Goal: Task Accomplishment & Management: Use online tool/utility

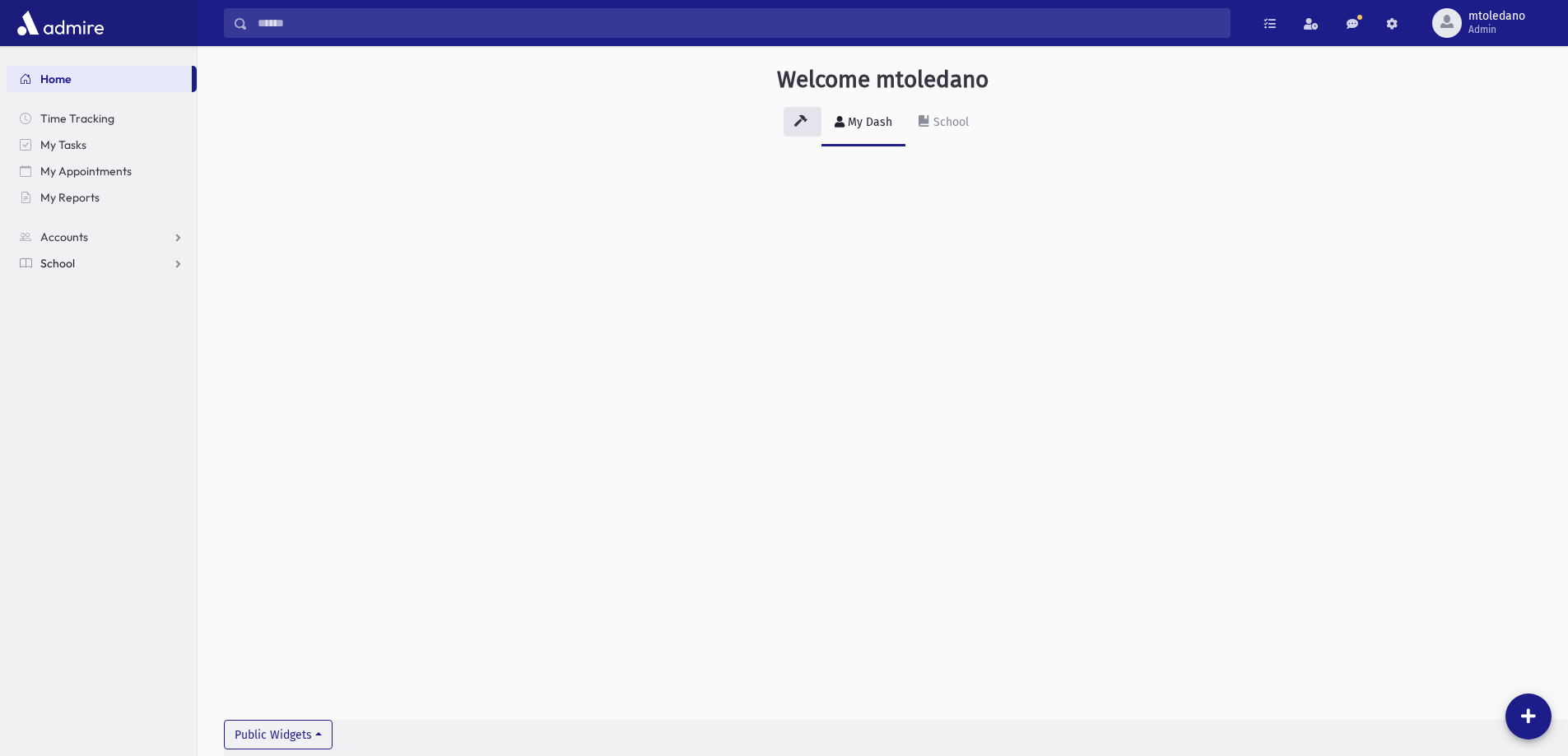
click at [50, 264] on span "School" at bounding box center [57, 263] width 34 height 15
click at [75, 295] on span "Students" at bounding box center [72, 289] width 45 height 15
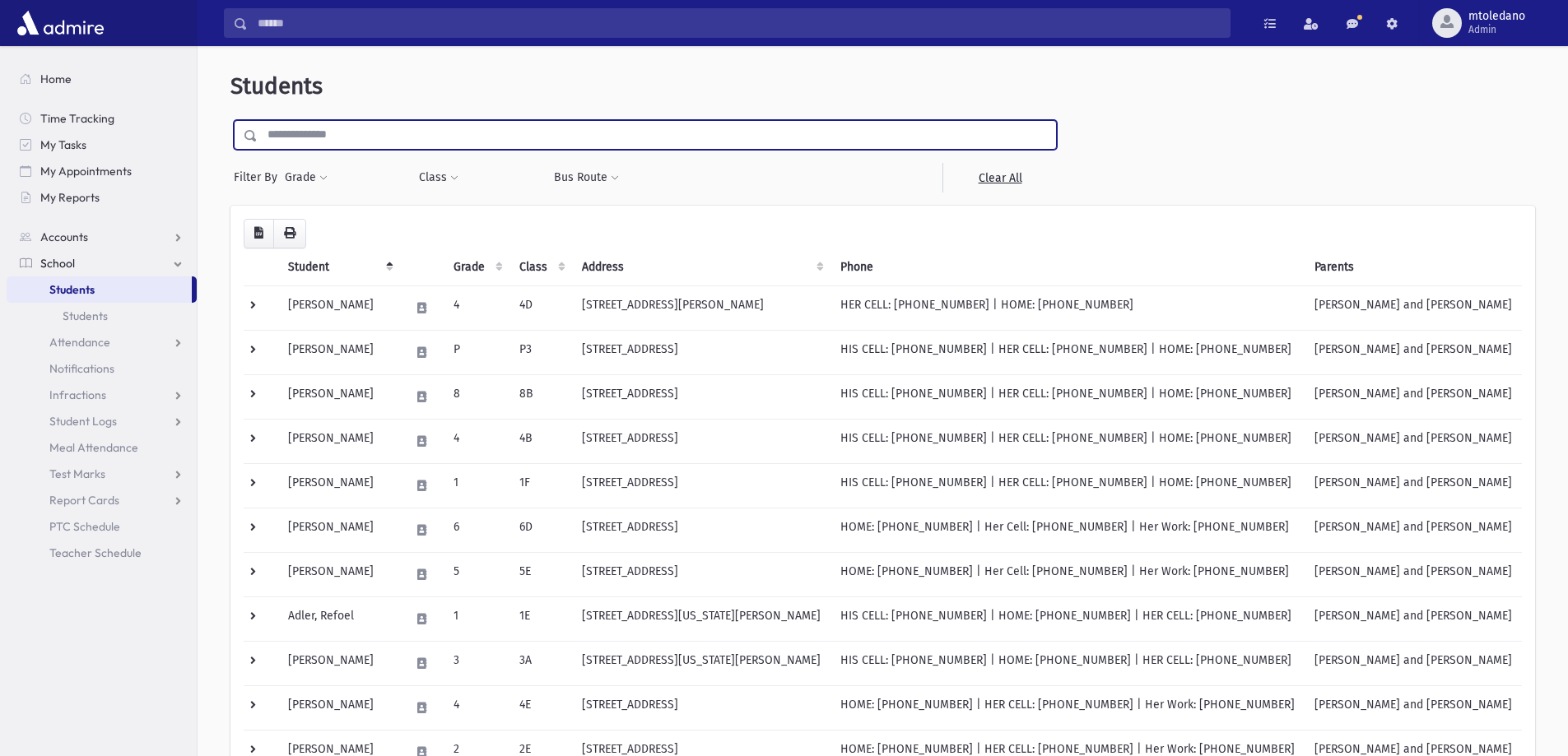
click at [377, 132] on input "text" at bounding box center [656, 135] width 798 height 30
type input "******"
click at [231, 120] on input "submit" at bounding box center [254, 132] width 46 height 22
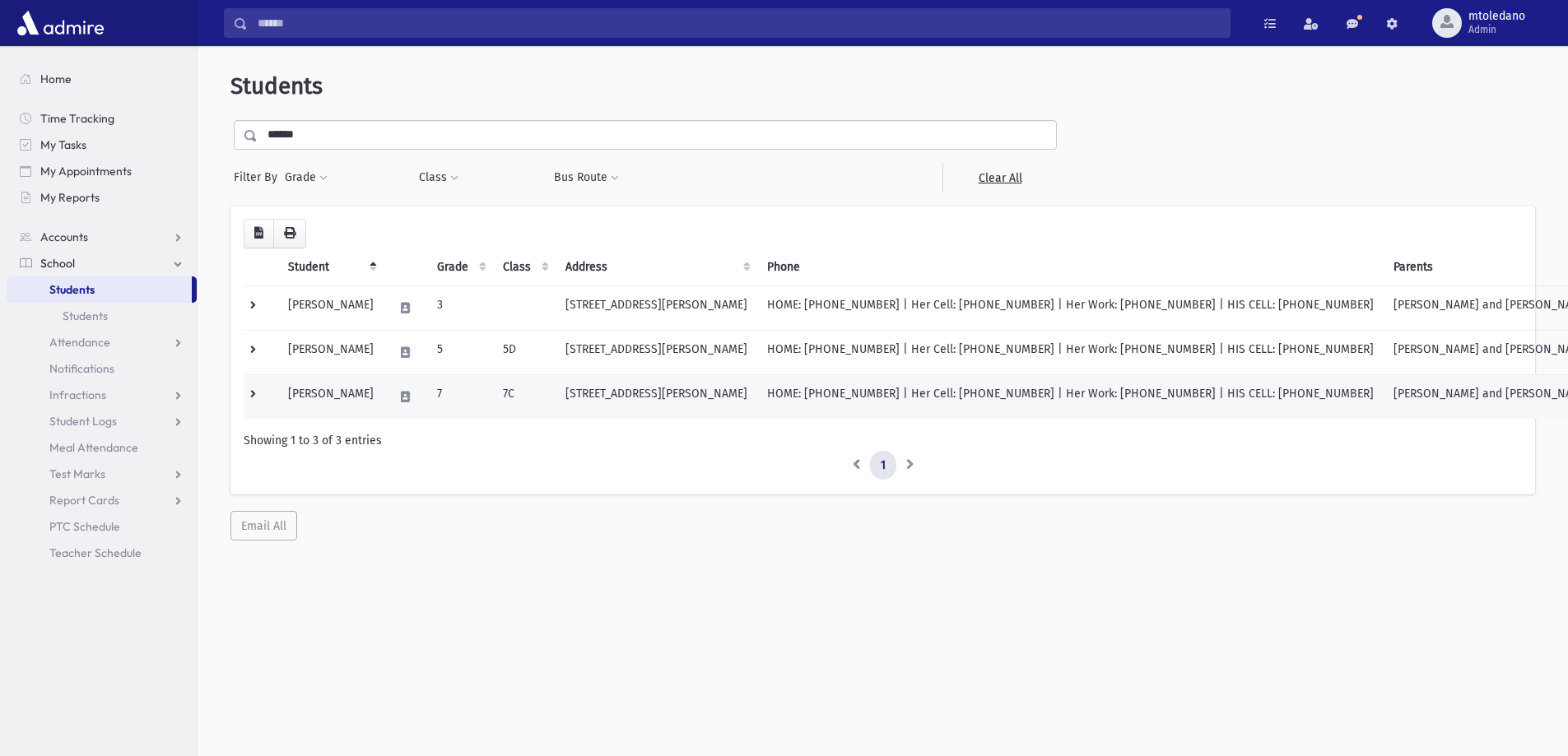
click at [338, 396] on td "[PERSON_NAME]" at bounding box center [331, 396] width 105 height 44
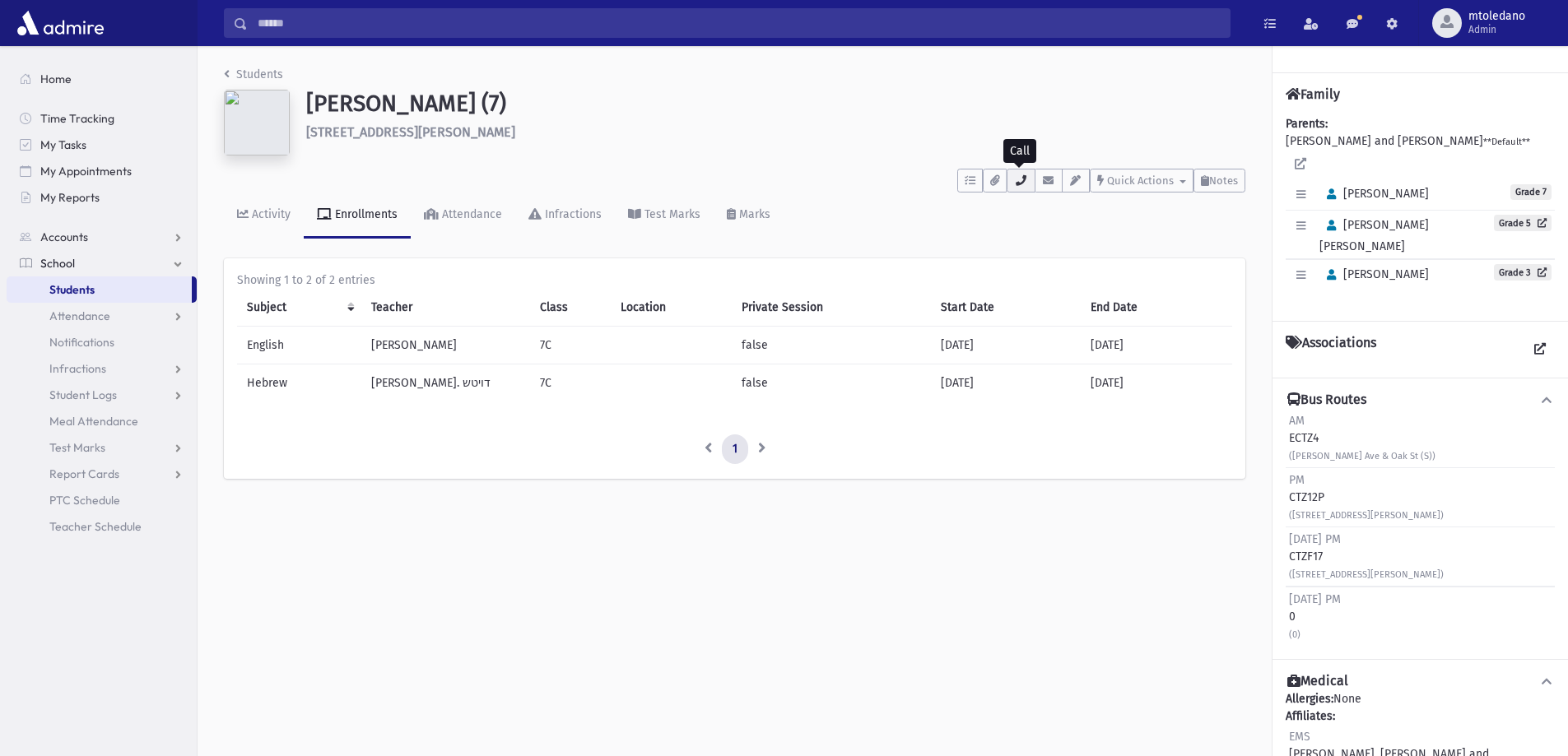
click at [1013, 176] on icon "button" at bounding box center [1019, 180] width 13 height 11
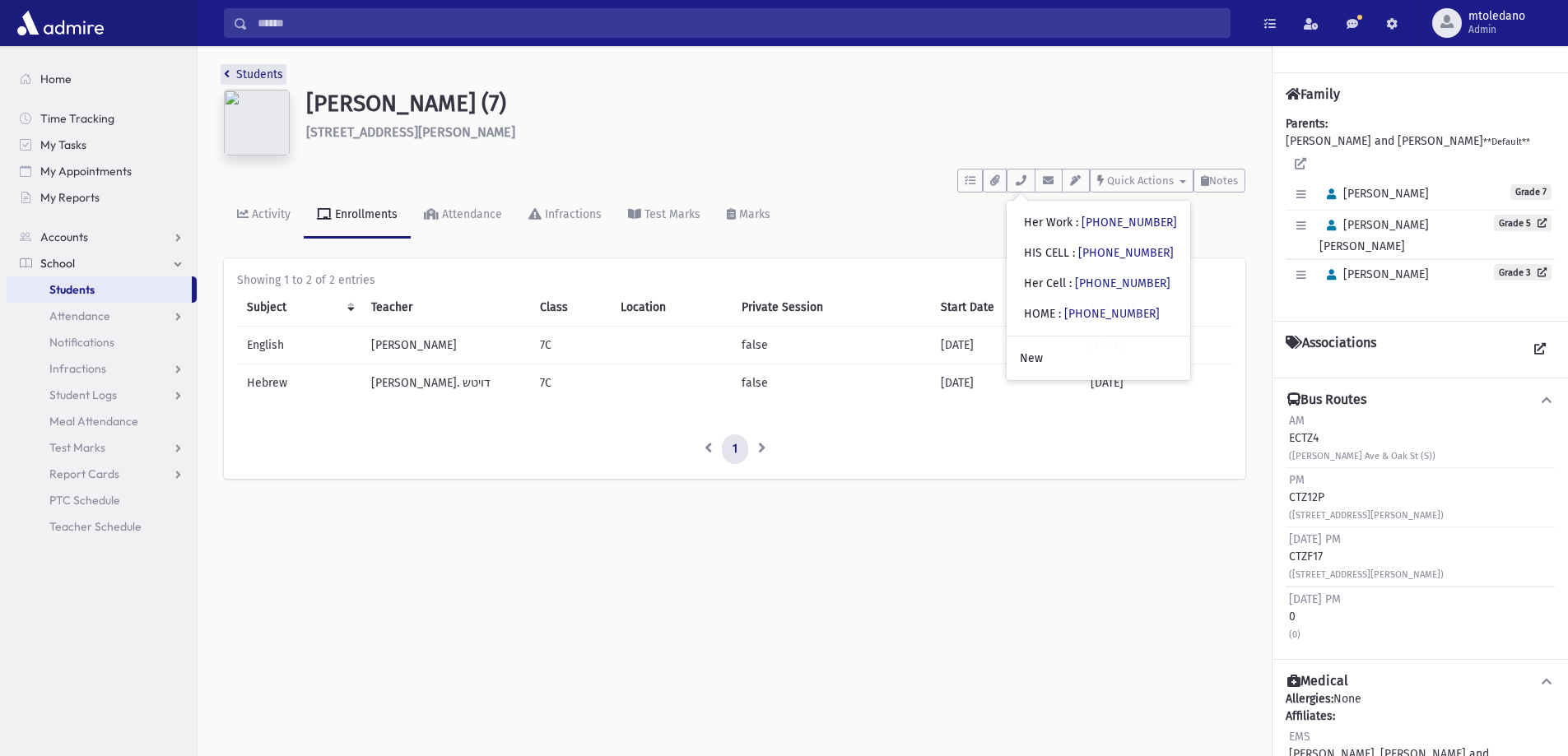
click at [241, 77] on link "Students" at bounding box center [253, 74] width 59 height 14
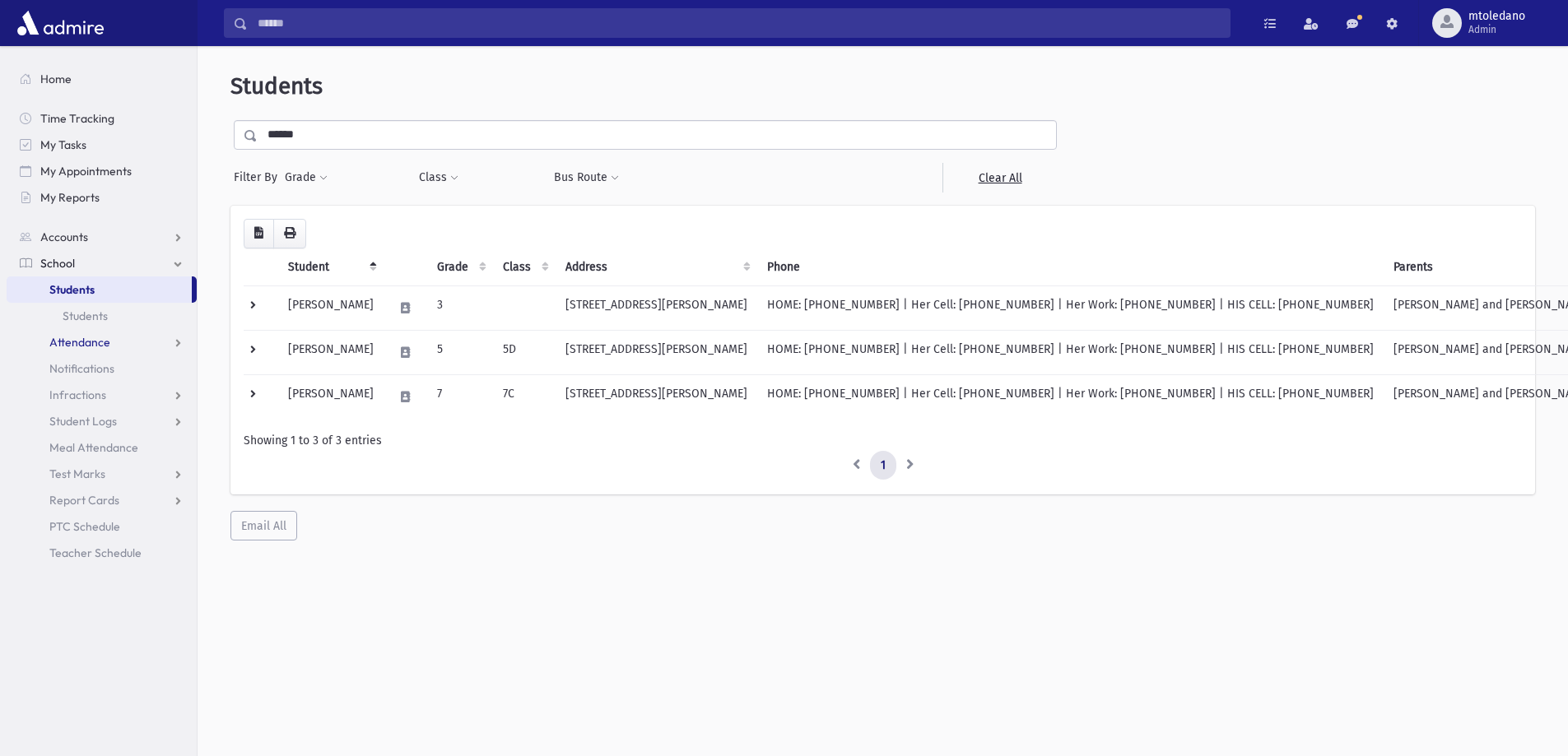
click at [87, 344] on span "Attendance" at bounding box center [79, 342] width 61 height 15
click at [67, 364] on span "Entry" at bounding box center [76, 368] width 28 height 15
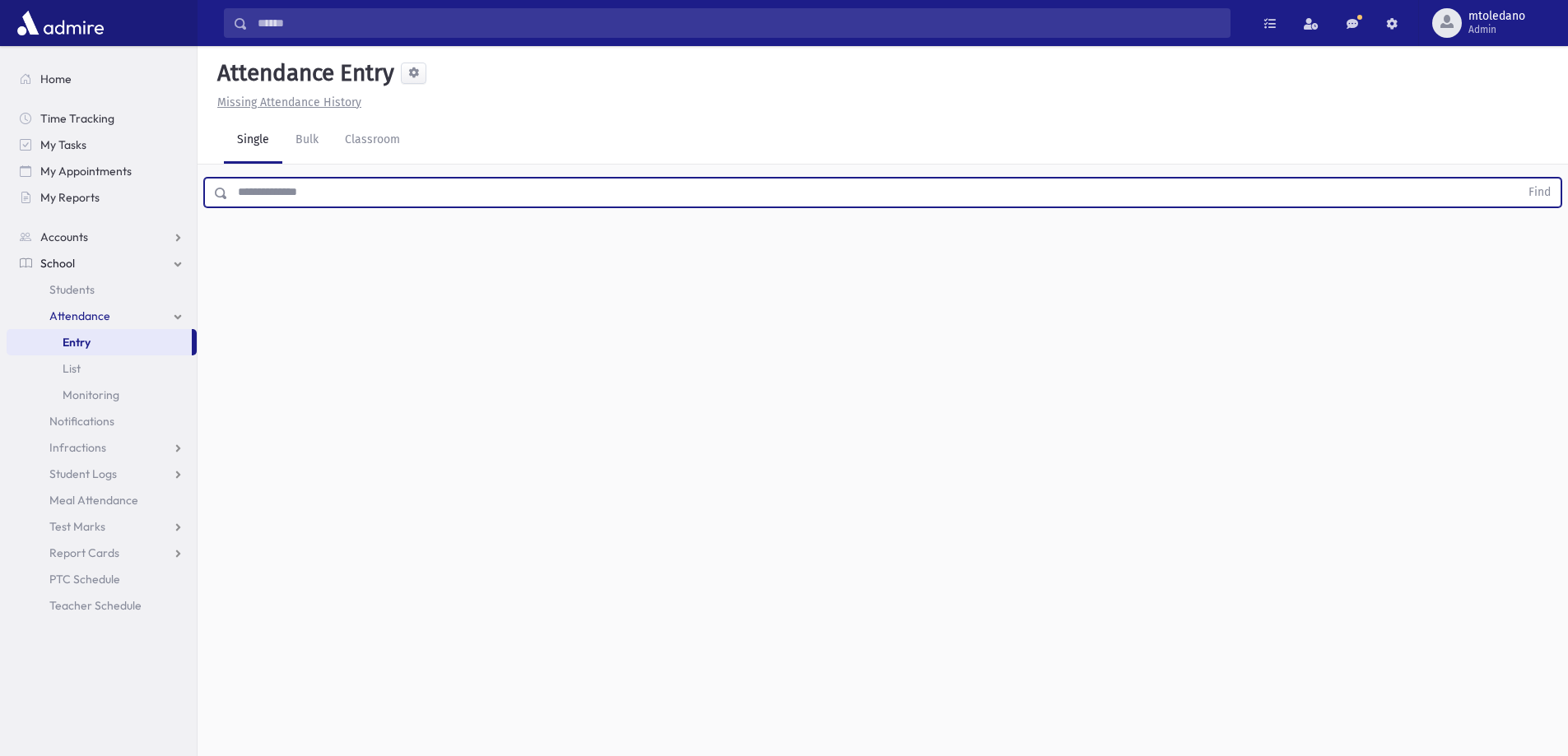
click at [264, 202] on input "text" at bounding box center [873, 192] width 1291 height 30
click at [1518, 179] on button "Find" at bounding box center [1539, 192] width 42 height 28
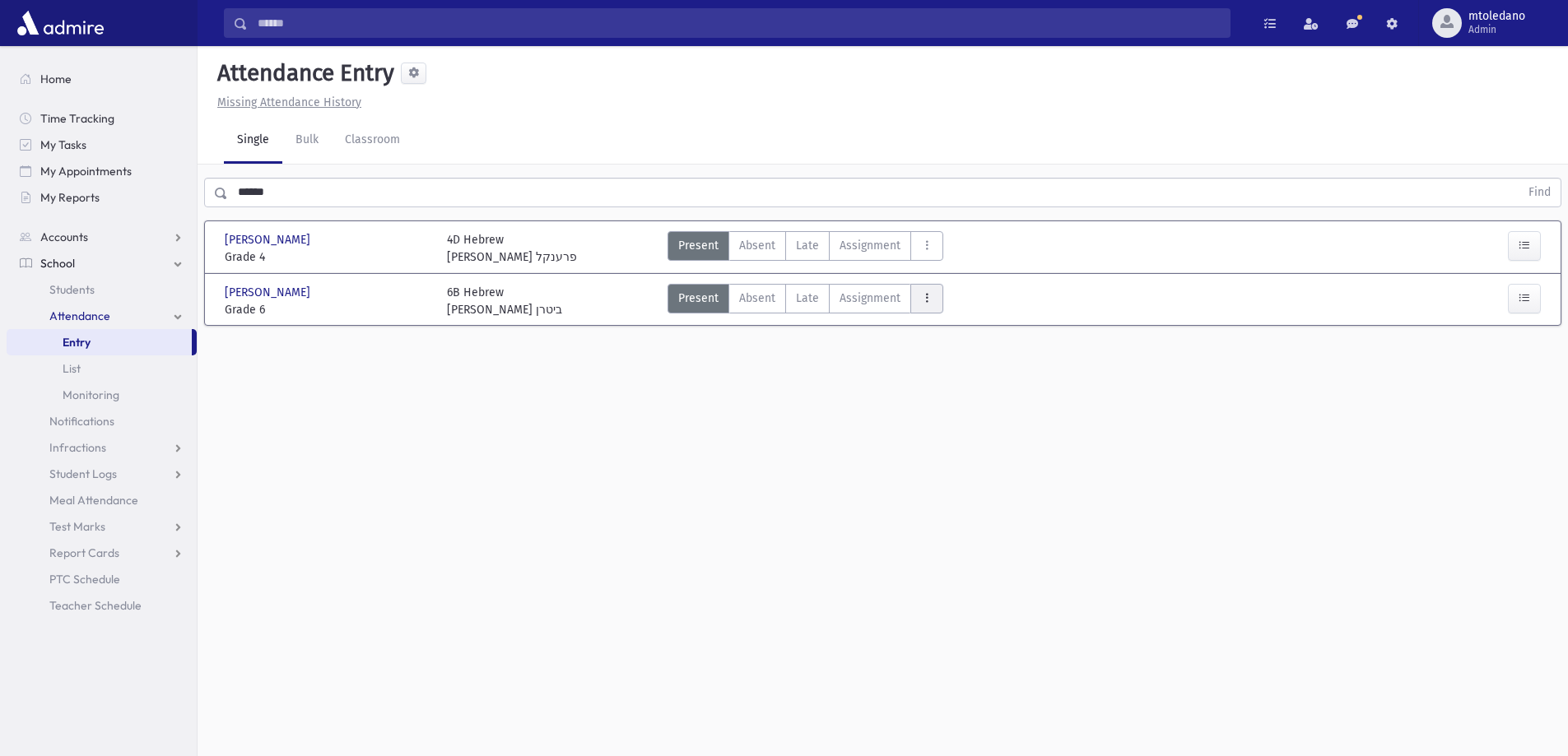
click at [912, 306] on button "AttTypes" at bounding box center [926, 298] width 33 height 30
click at [966, 525] on span "late to class" at bounding box center [986, 521] width 126 height 17
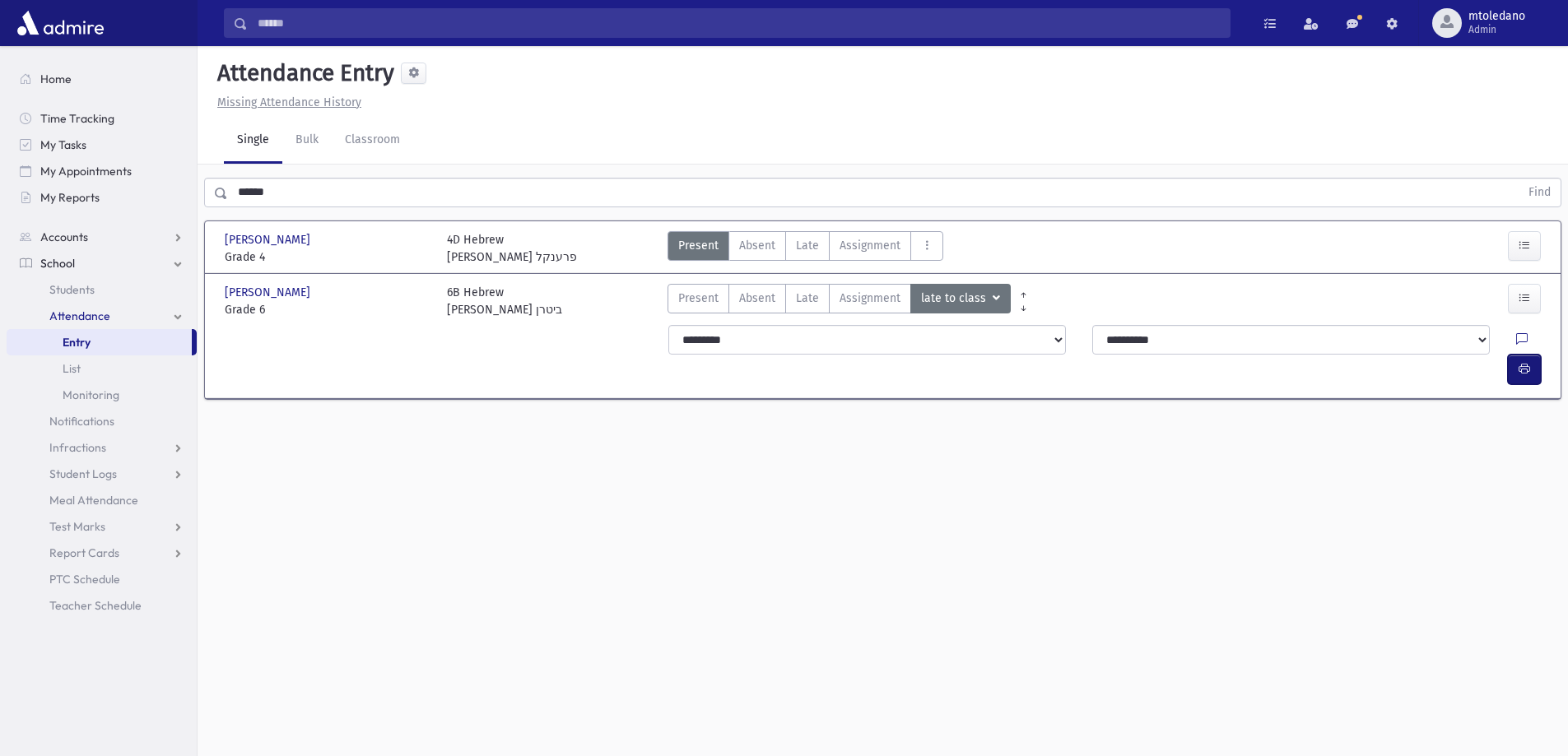
click at [1511, 355] on button "button" at bounding box center [1524, 369] width 33 height 30
drag, startPoint x: 284, startPoint y: 199, endPoint x: 152, endPoint y: 233, distance: 136.3
click at [152, 233] on div "Search Results All Accounts" at bounding box center [784, 396] width 1568 height 793
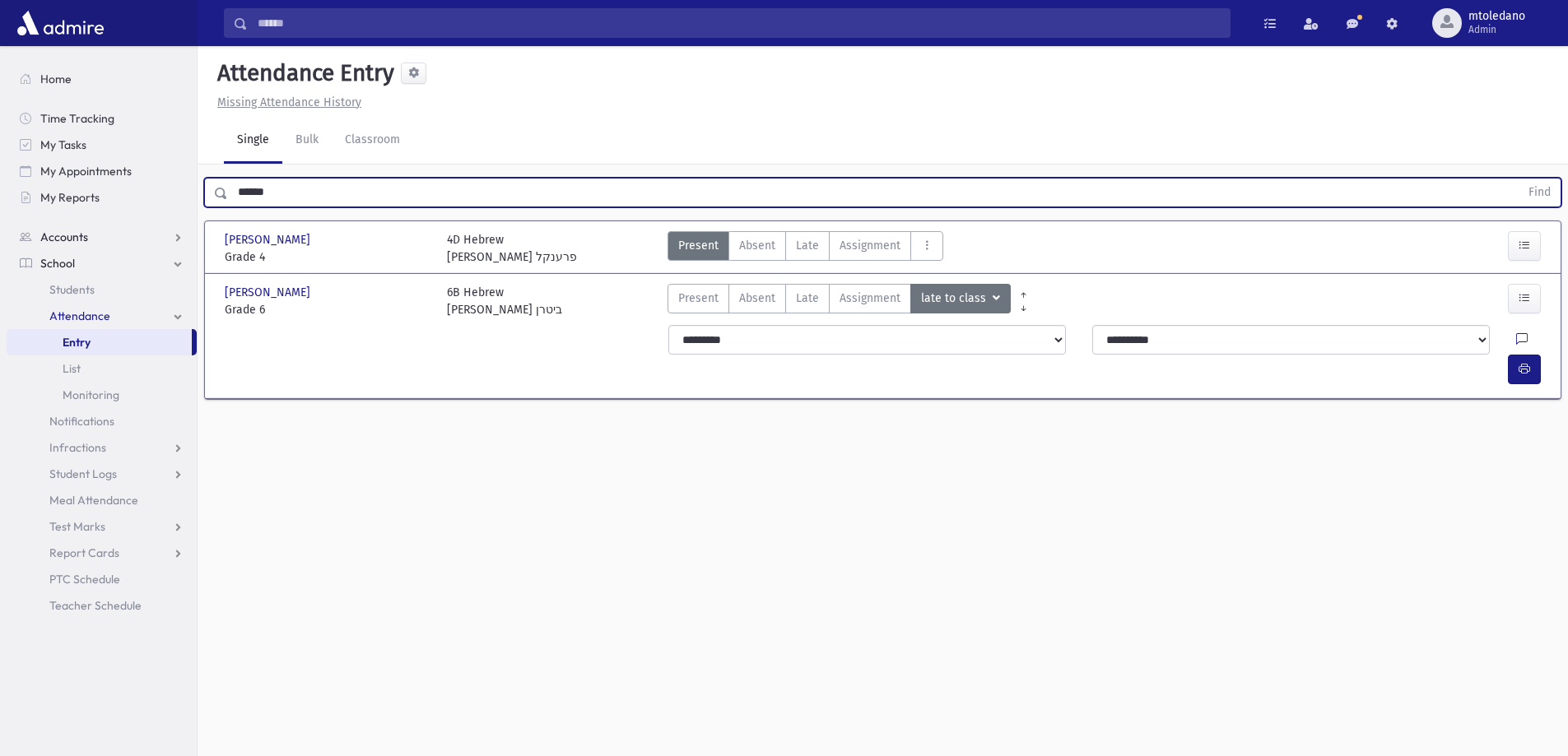
click at [1518, 179] on button "Find" at bounding box center [1539, 192] width 42 height 28
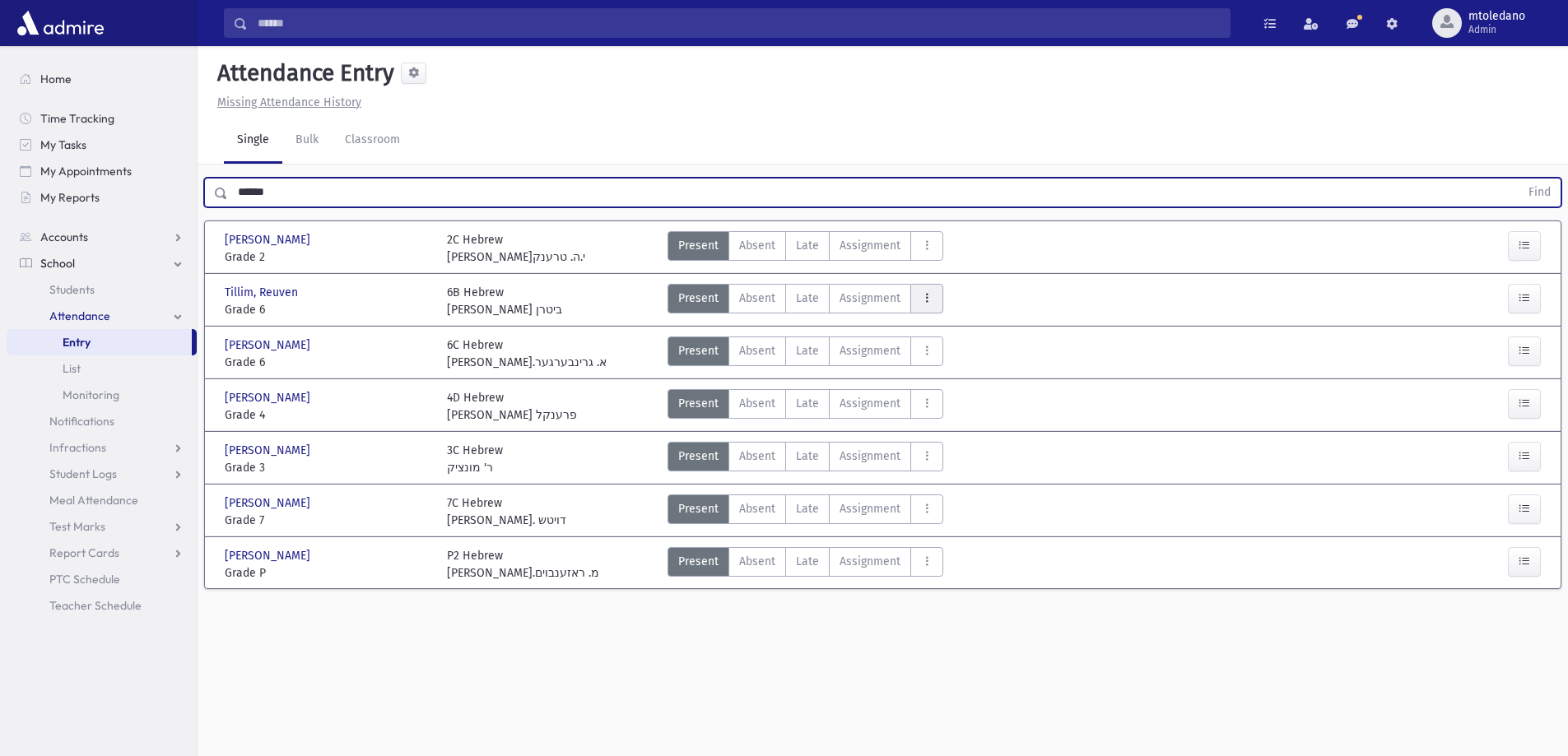
click at [911, 307] on button "AttTypes" at bounding box center [926, 298] width 33 height 30
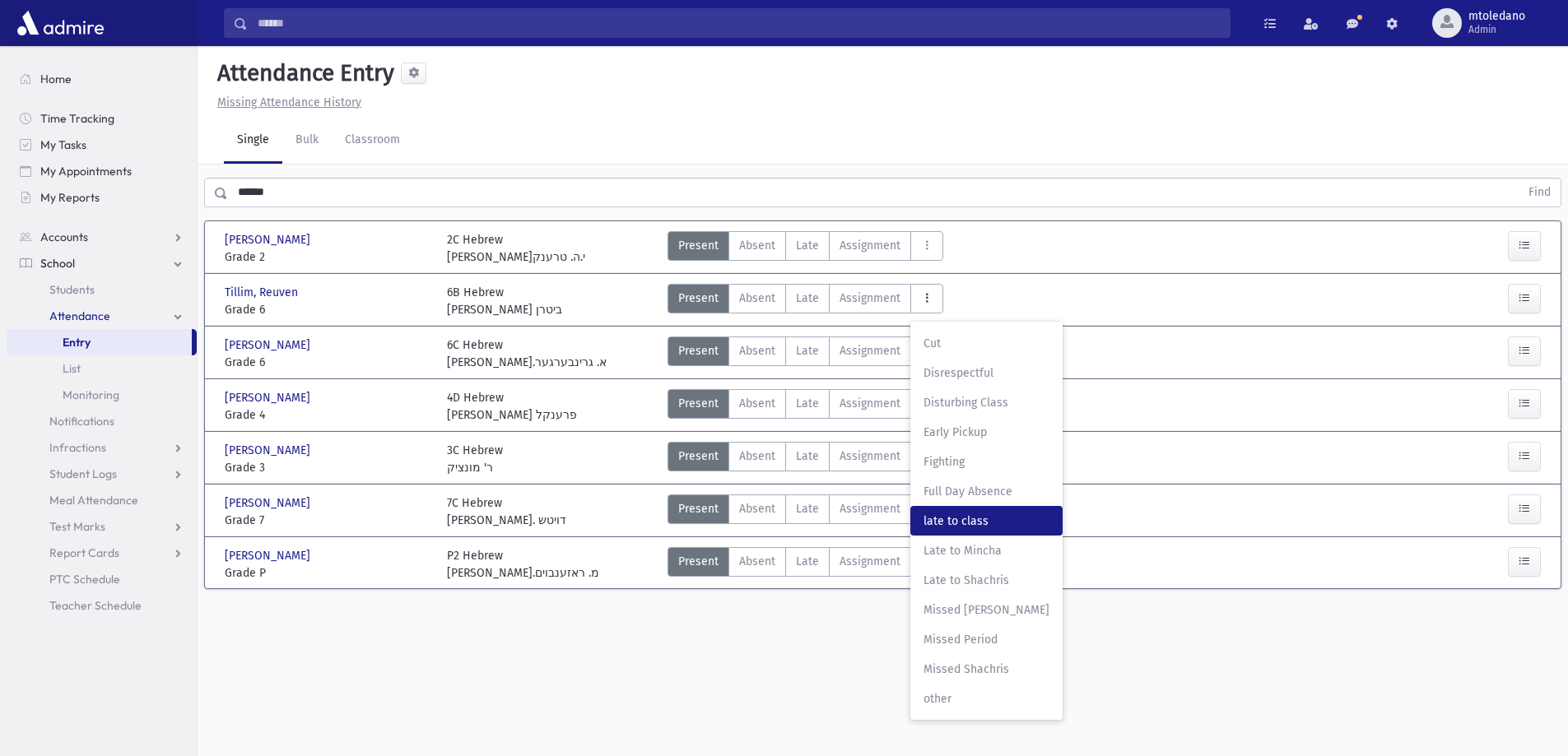
click at [945, 510] on class"] "late to class late to class" at bounding box center [986, 520] width 152 height 30
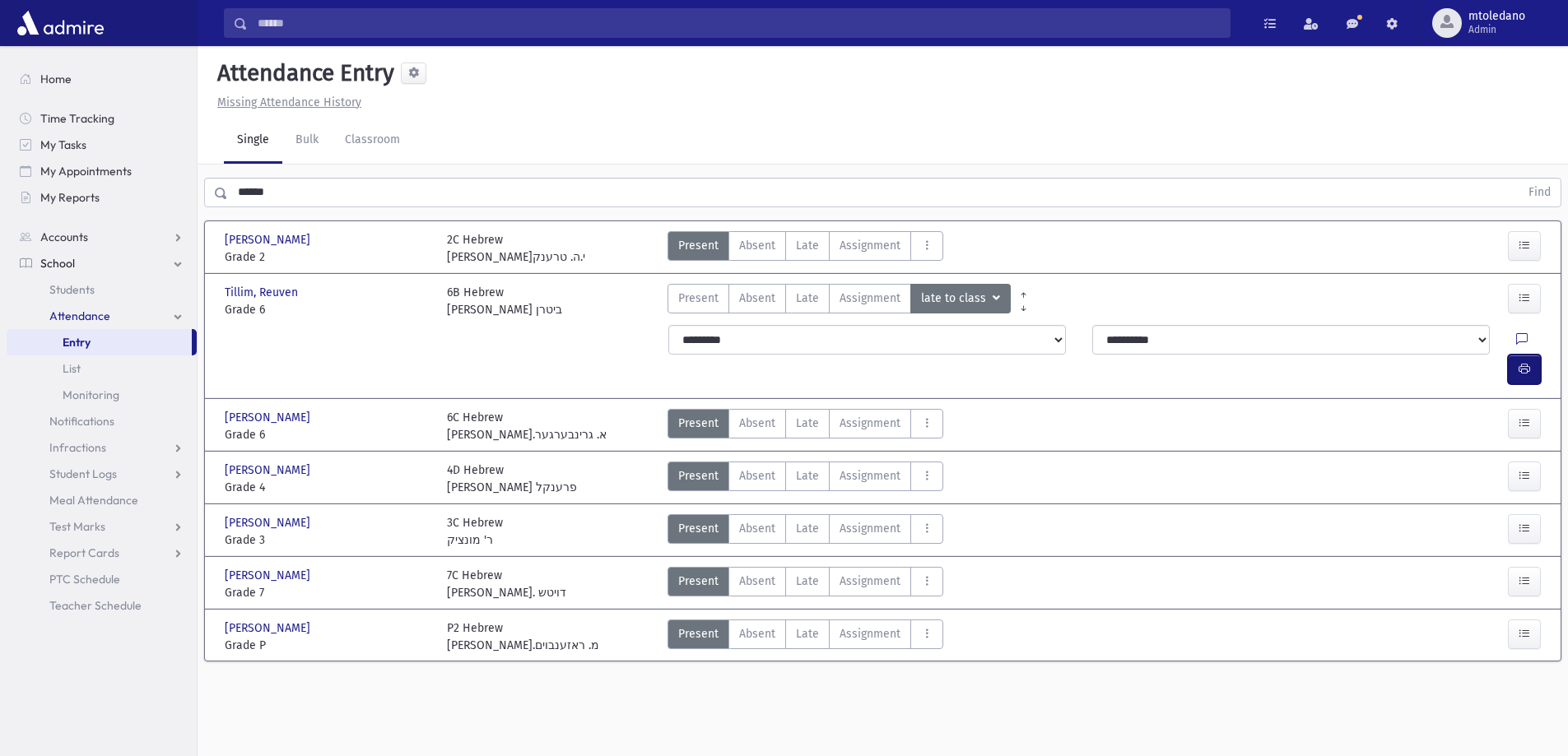
click at [1519, 362] on icon "button" at bounding box center [1524, 369] width 11 height 14
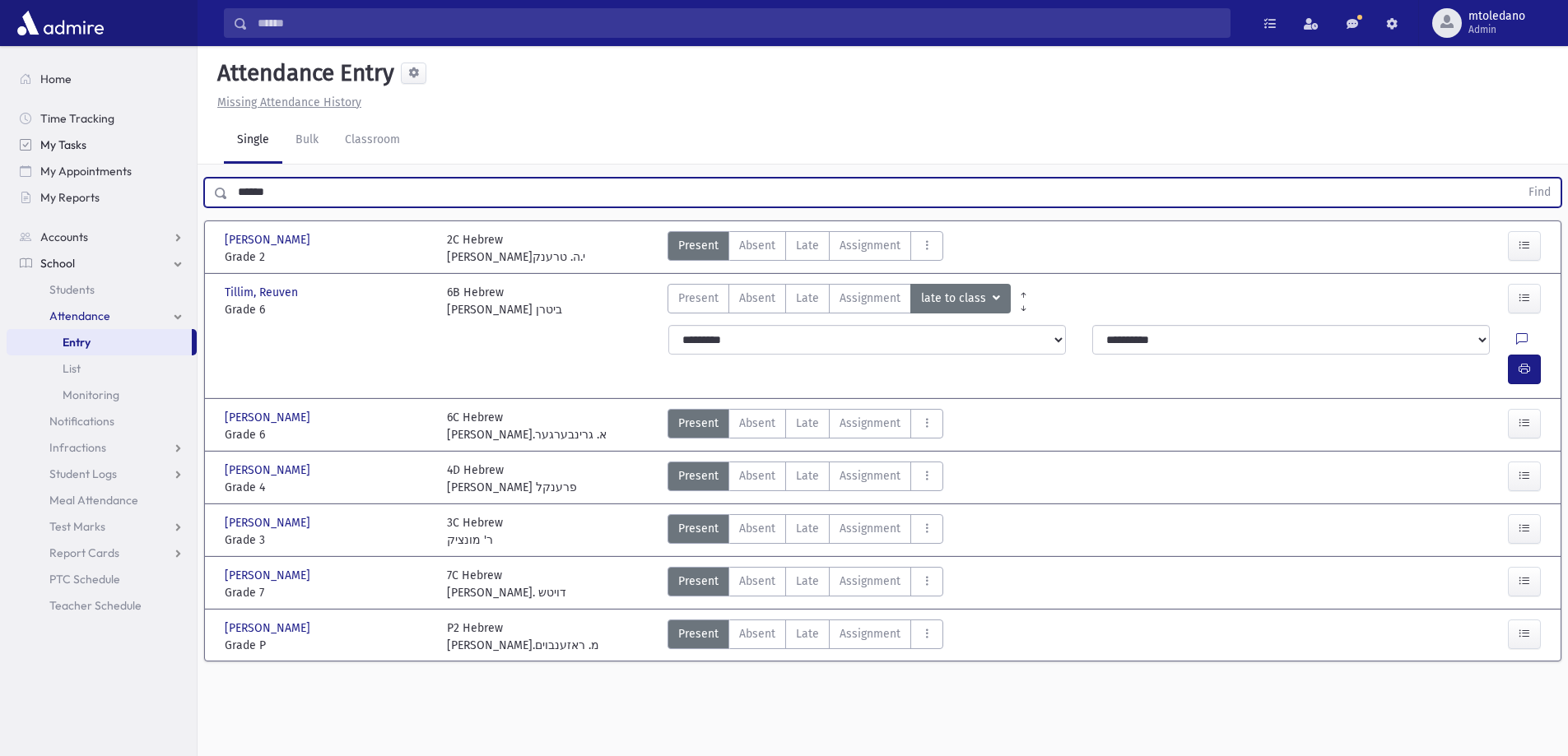
drag, startPoint x: 301, startPoint y: 192, endPoint x: 54, endPoint y: 152, distance: 250.2
click at [54, 152] on div "Search Results All Accounts" at bounding box center [784, 396] width 1568 height 793
type input "*"
click at [1518, 179] on button "Find" at bounding box center [1539, 192] width 42 height 28
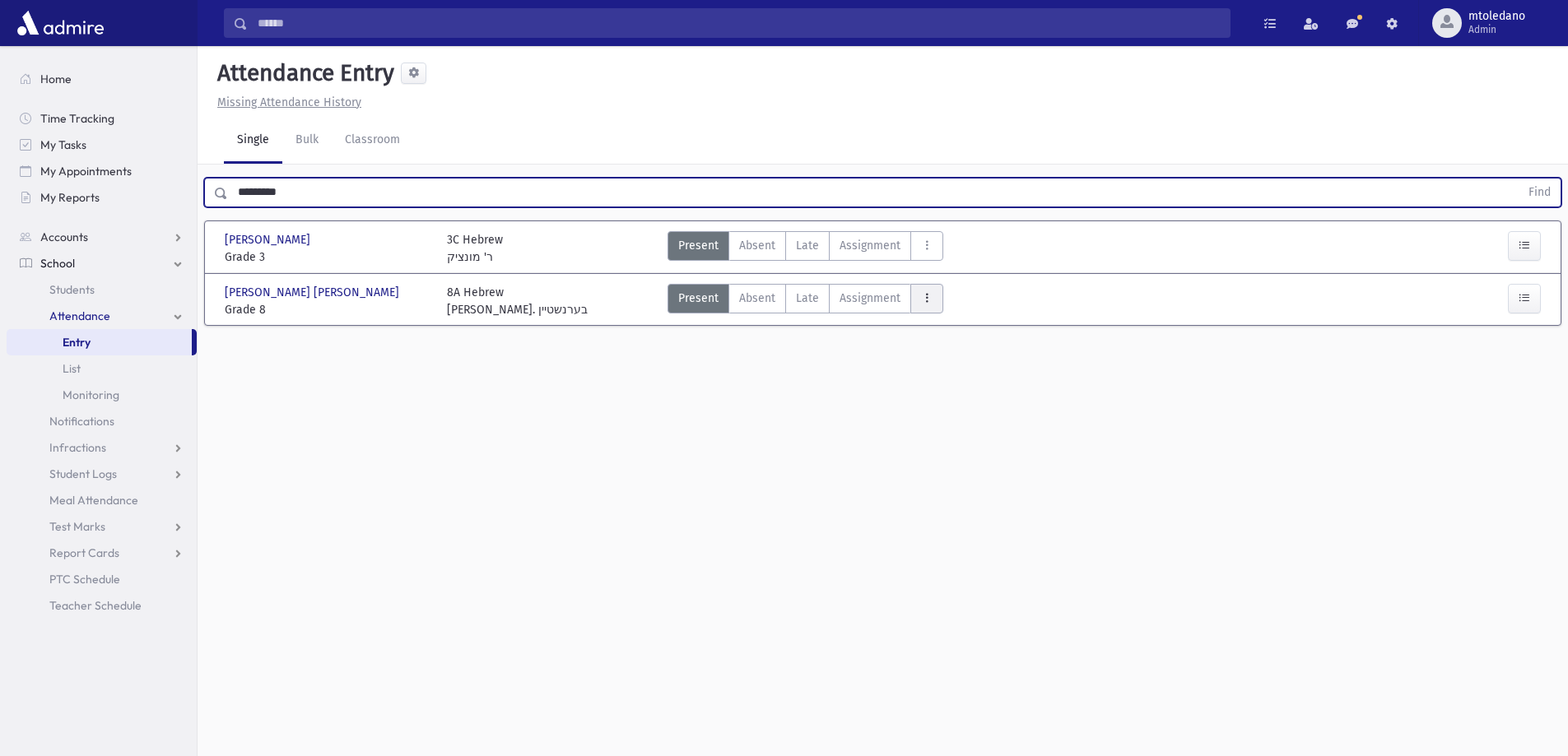
click at [925, 295] on icon "AttTypes" at bounding box center [926, 298] width 11 height 14
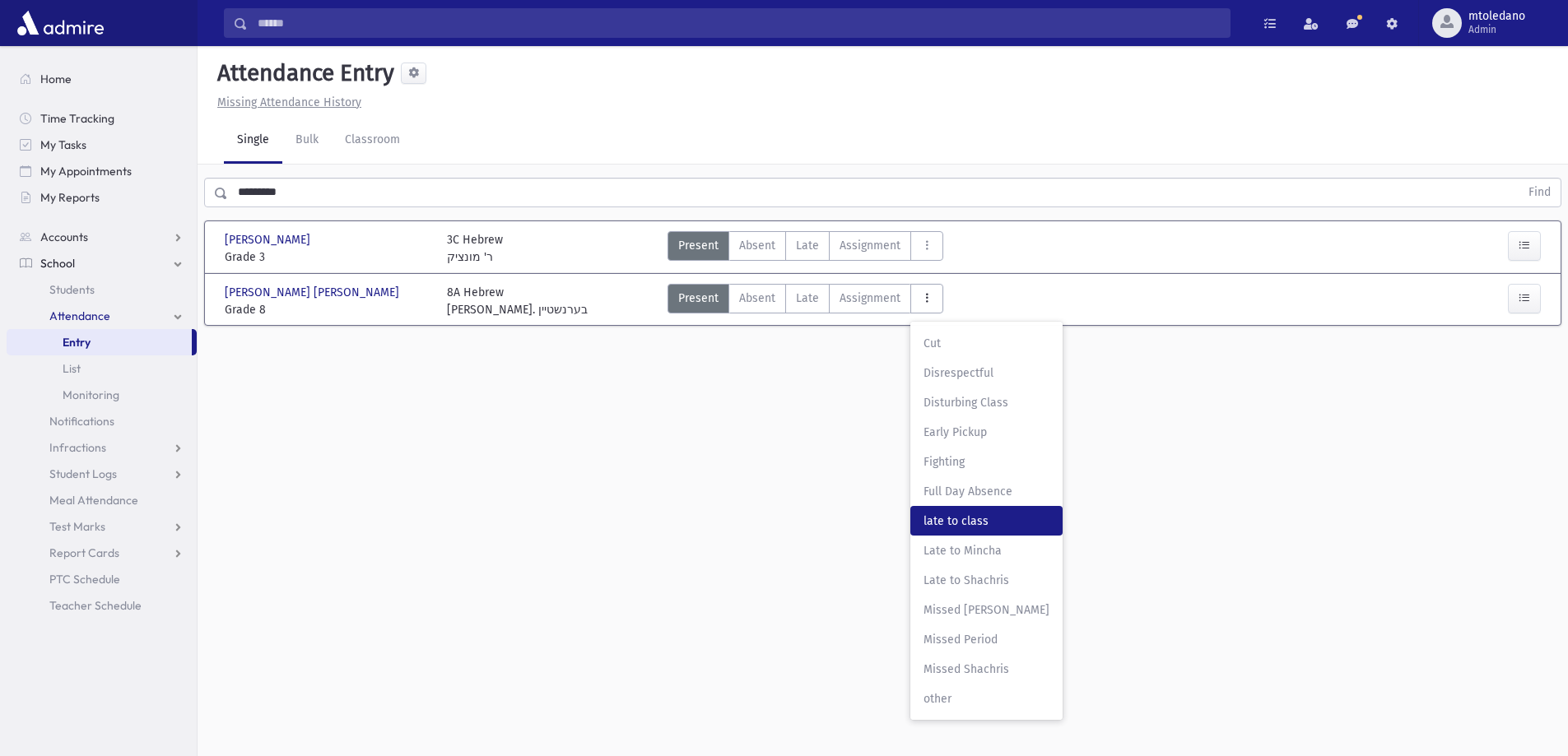
click at [976, 529] on span "late to class" at bounding box center [986, 521] width 126 height 17
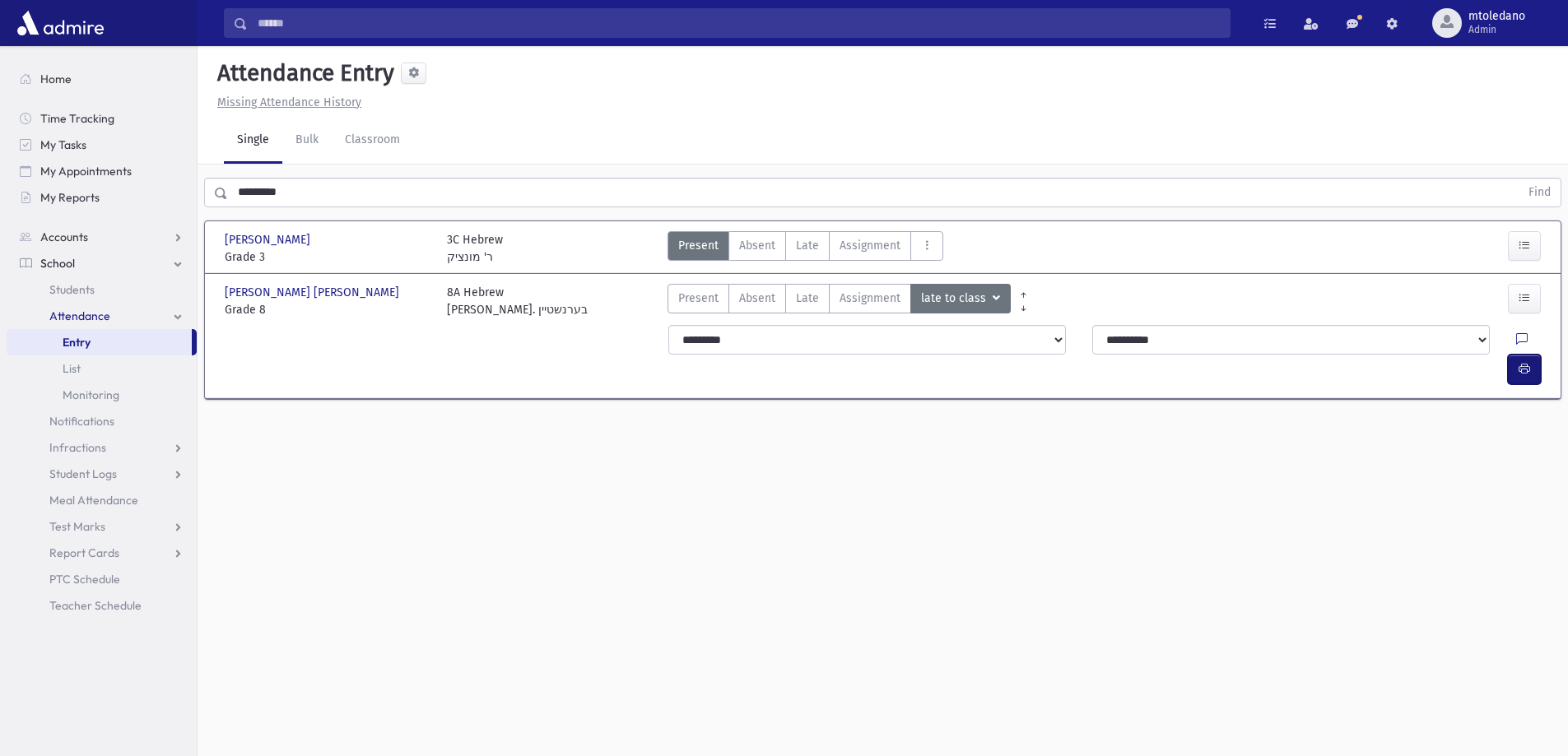
click at [1524, 362] on icon "button" at bounding box center [1524, 369] width 11 height 14
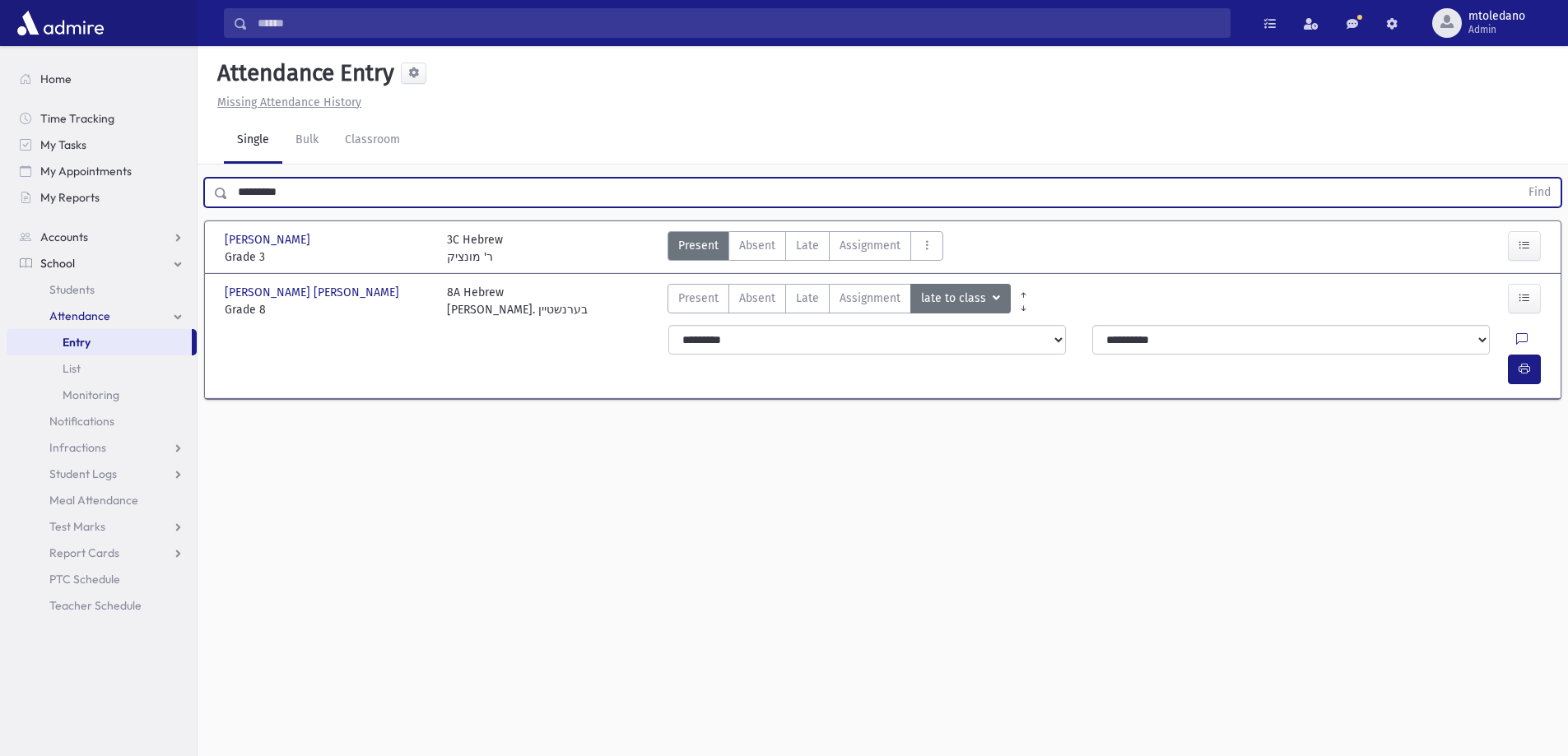
drag, startPoint x: 358, startPoint y: 193, endPoint x: -236, endPoint y: 143, distance: 596.1
click at [0, 143] on html "Search Results All Accounts Students" at bounding box center [784, 378] width 1568 height 756
click at [1518, 179] on button "Find" at bounding box center [1539, 192] width 42 height 28
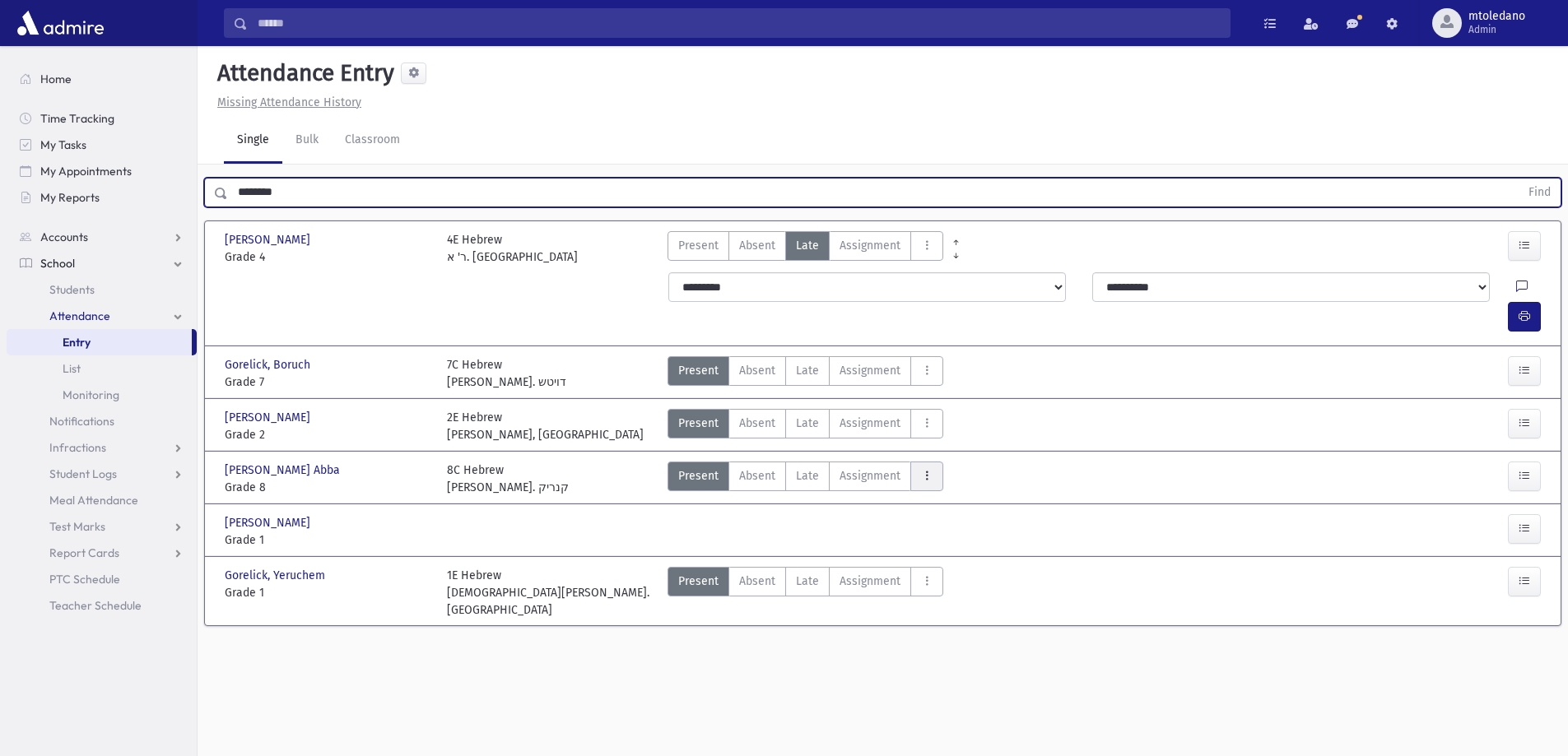
click at [914, 461] on button "AttTypes" at bounding box center [926, 476] width 33 height 30
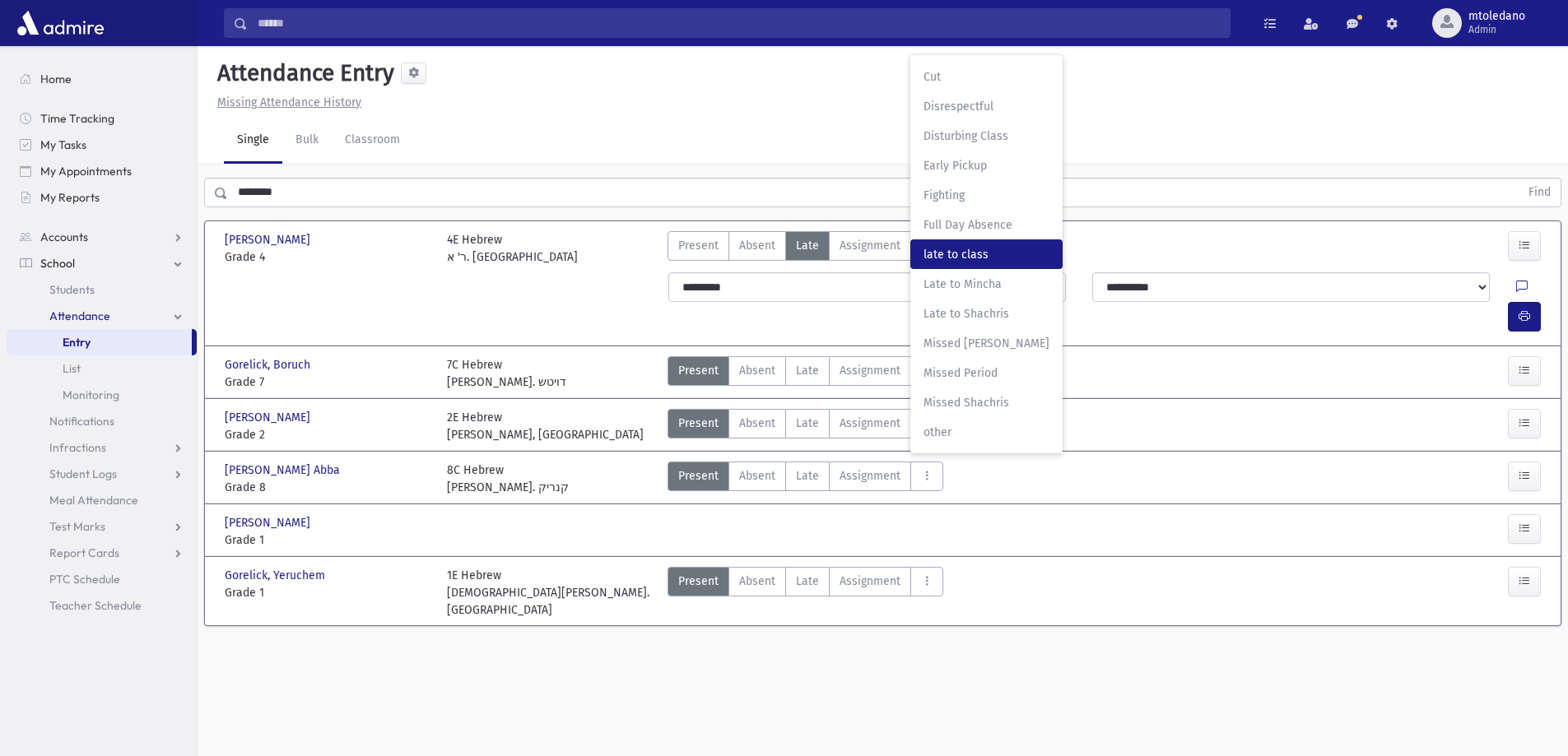
click at [957, 246] on span "late to class" at bounding box center [986, 255] width 126 height 17
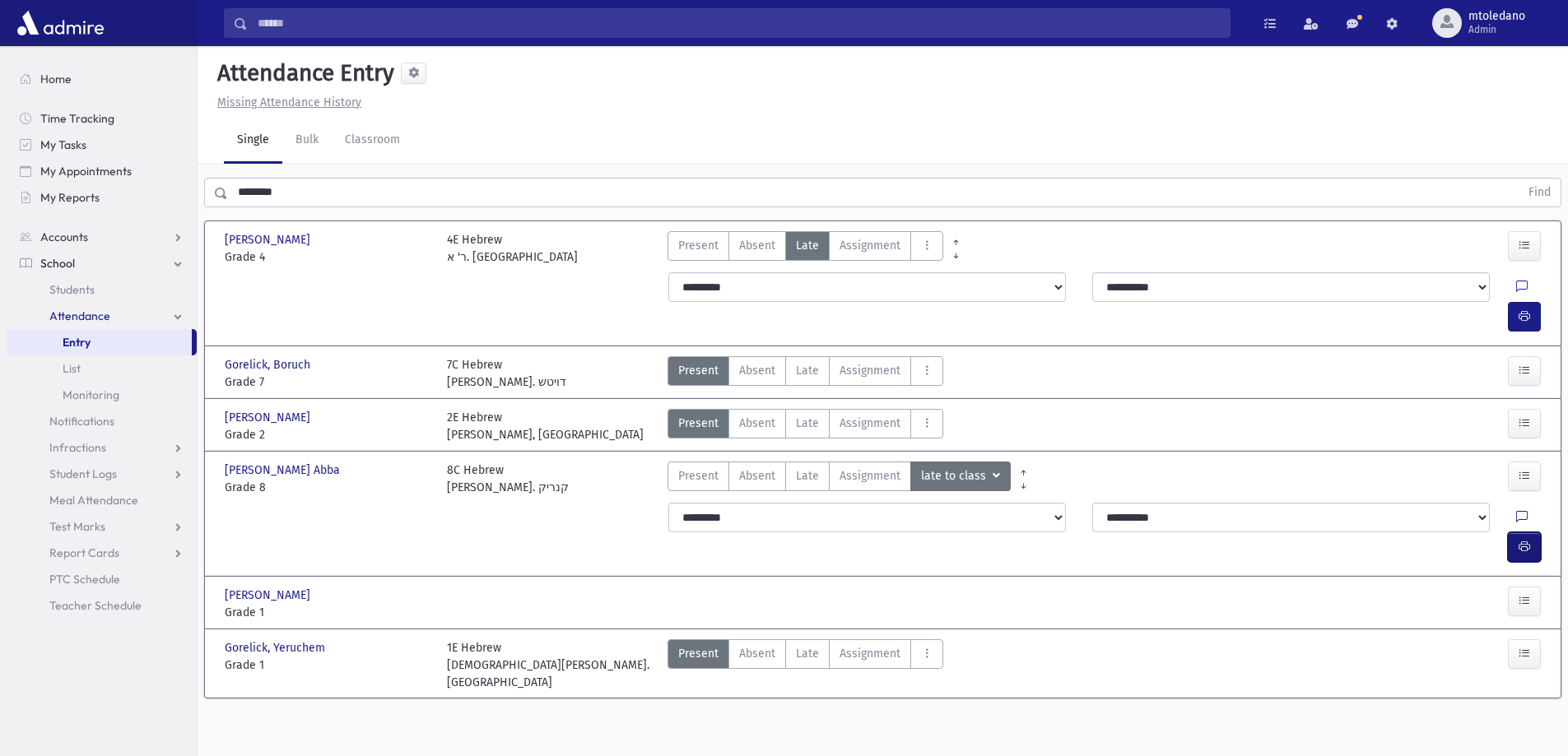
click at [1535, 532] on button "button" at bounding box center [1524, 547] width 33 height 30
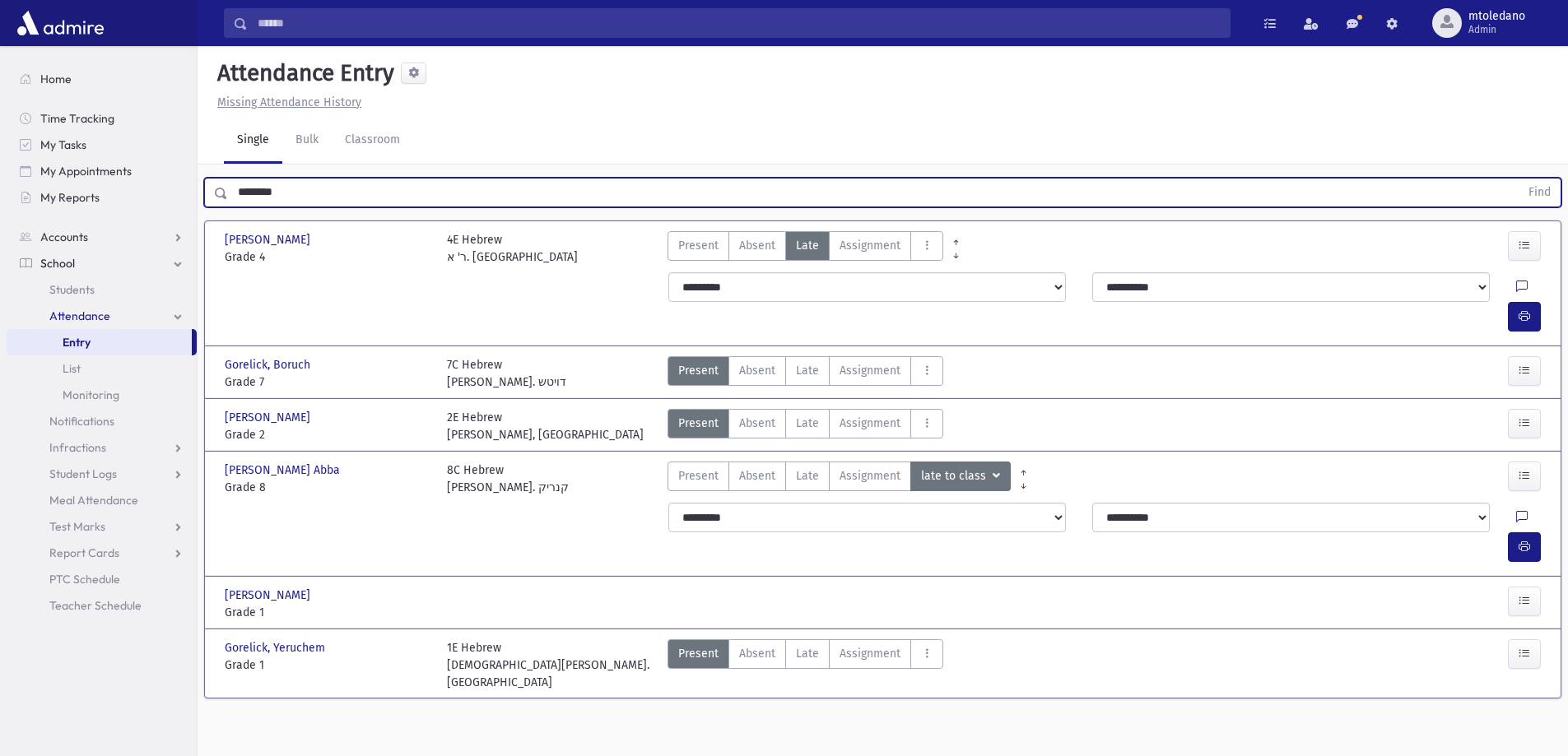
drag, startPoint x: 320, startPoint y: 193, endPoint x: 1, endPoint y: 171, distance: 319.8
click at [9, 179] on div "Search Results All Accounts" at bounding box center [784, 396] width 1568 height 793
type input "*"
click at [1518, 179] on button "Find" at bounding box center [1539, 192] width 42 height 28
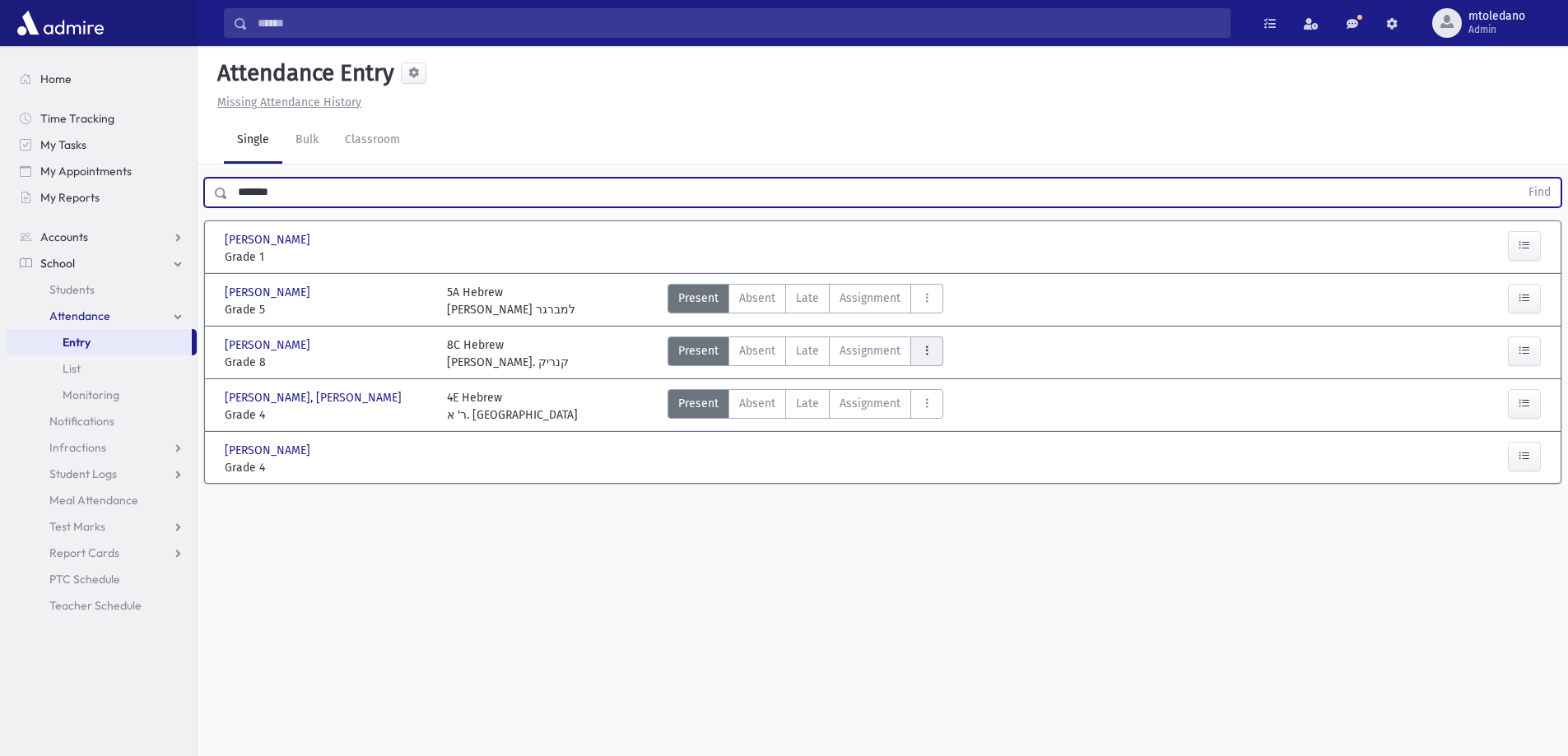
click at [916, 343] on button "AttTypes" at bounding box center [926, 351] width 33 height 30
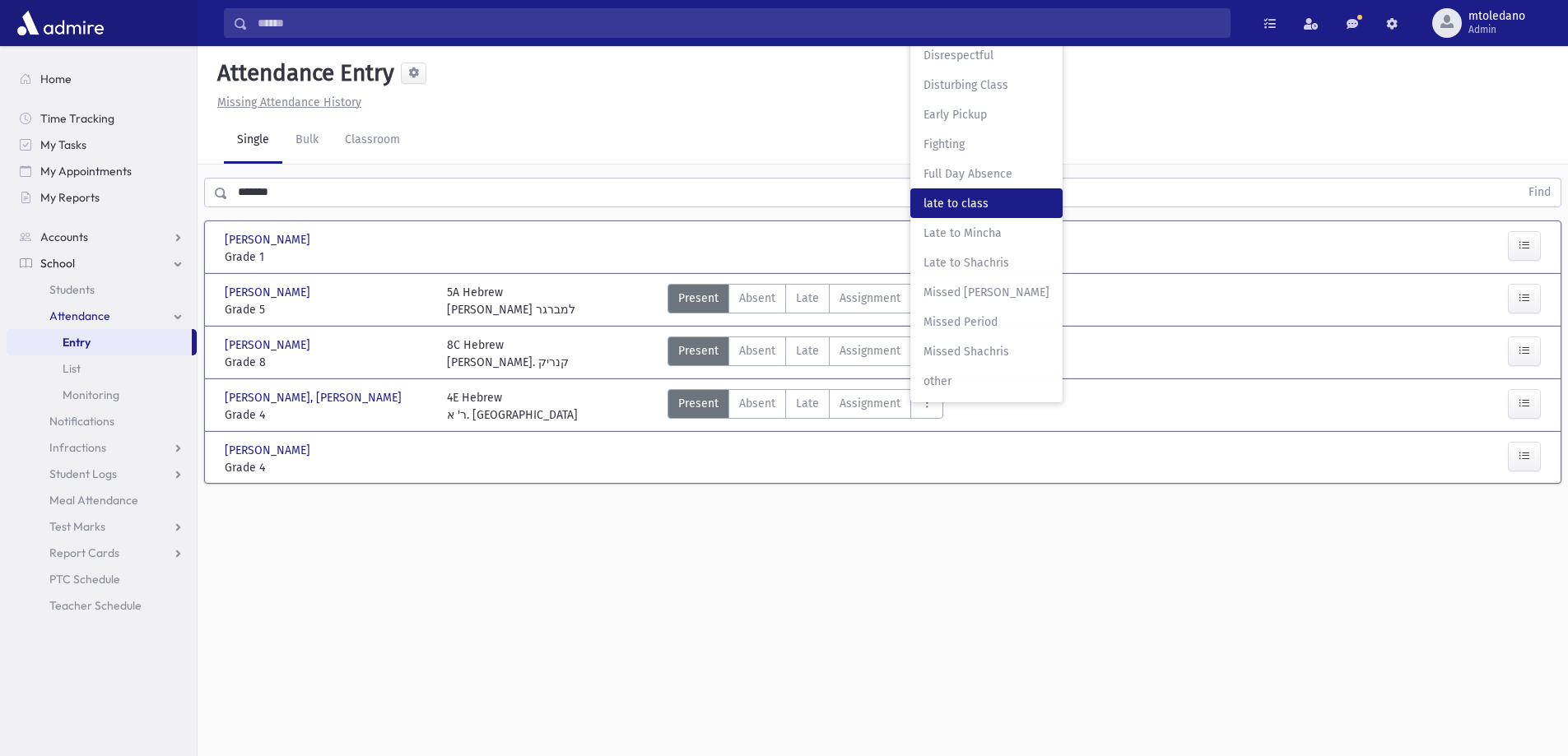
click at [939, 216] on class"] "late to class late to class" at bounding box center [986, 203] width 152 height 30
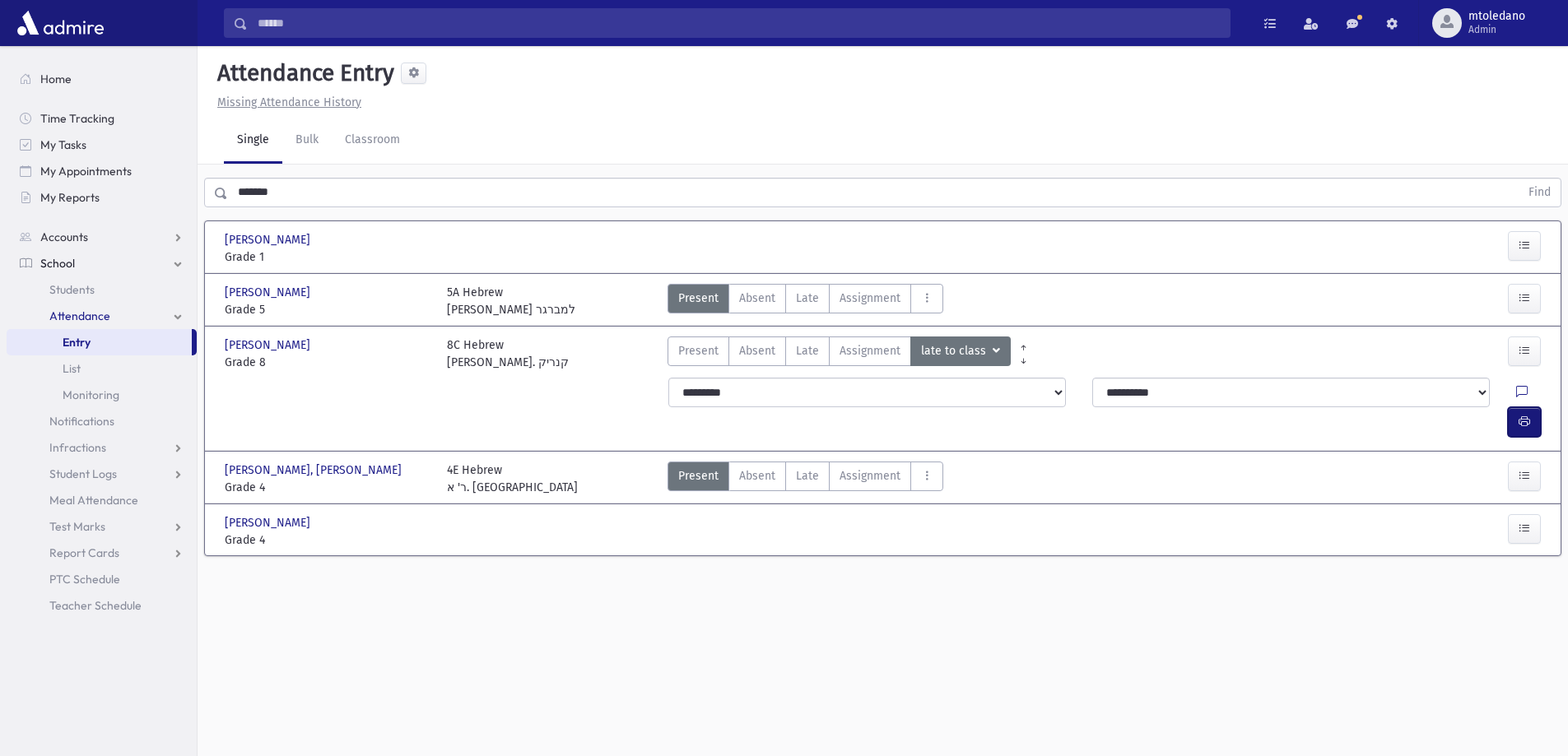
click at [1532, 407] on button "button" at bounding box center [1524, 422] width 33 height 30
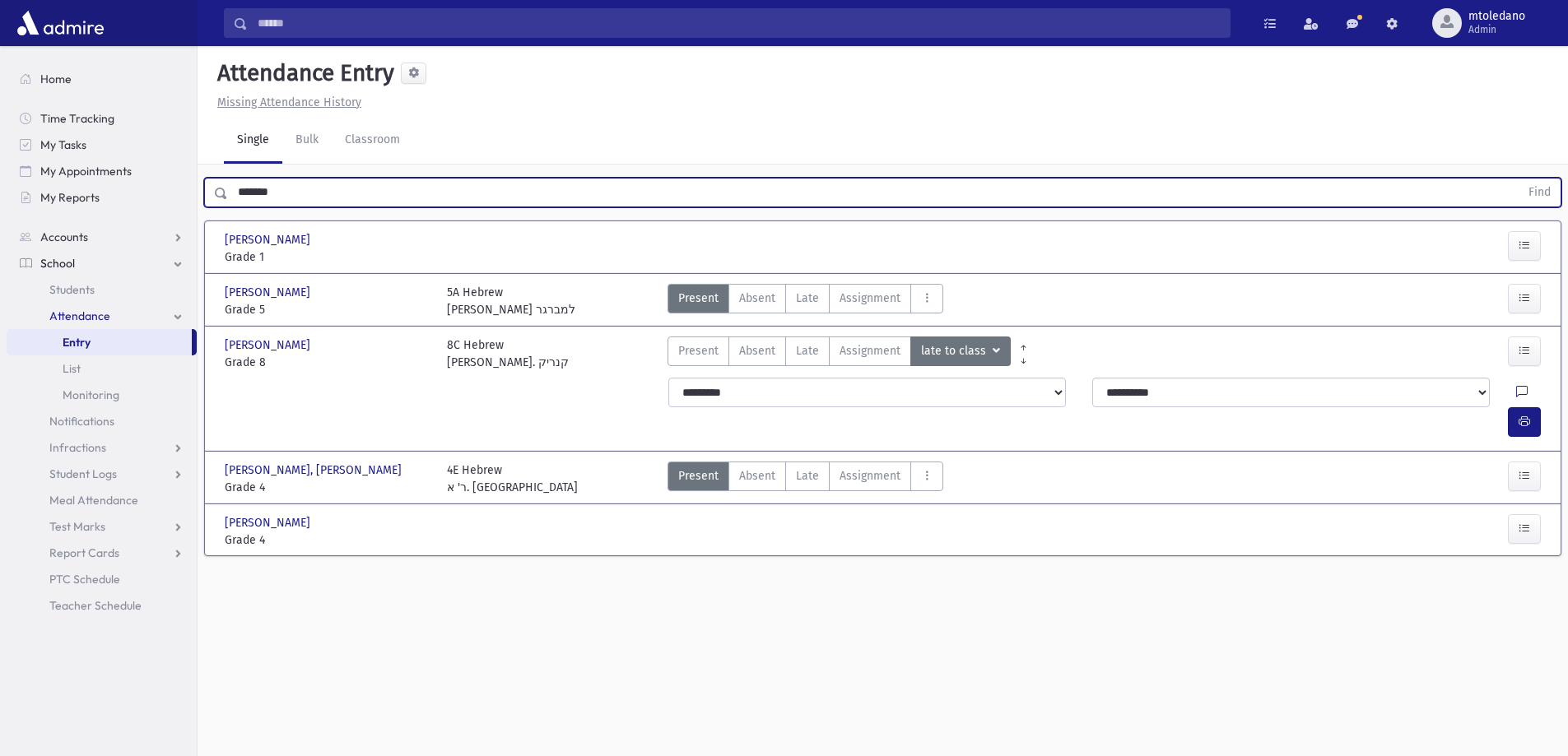
drag, startPoint x: 327, startPoint y: 178, endPoint x: -144, endPoint y: 174, distance: 471.0
click at [0, 174] on html "Search Results All Accounts Students" at bounding box center [784, 378] width 1568 height 756
click at [1518, 179] on button "Find" at bounding box center [1539, 192] width 42 height 28
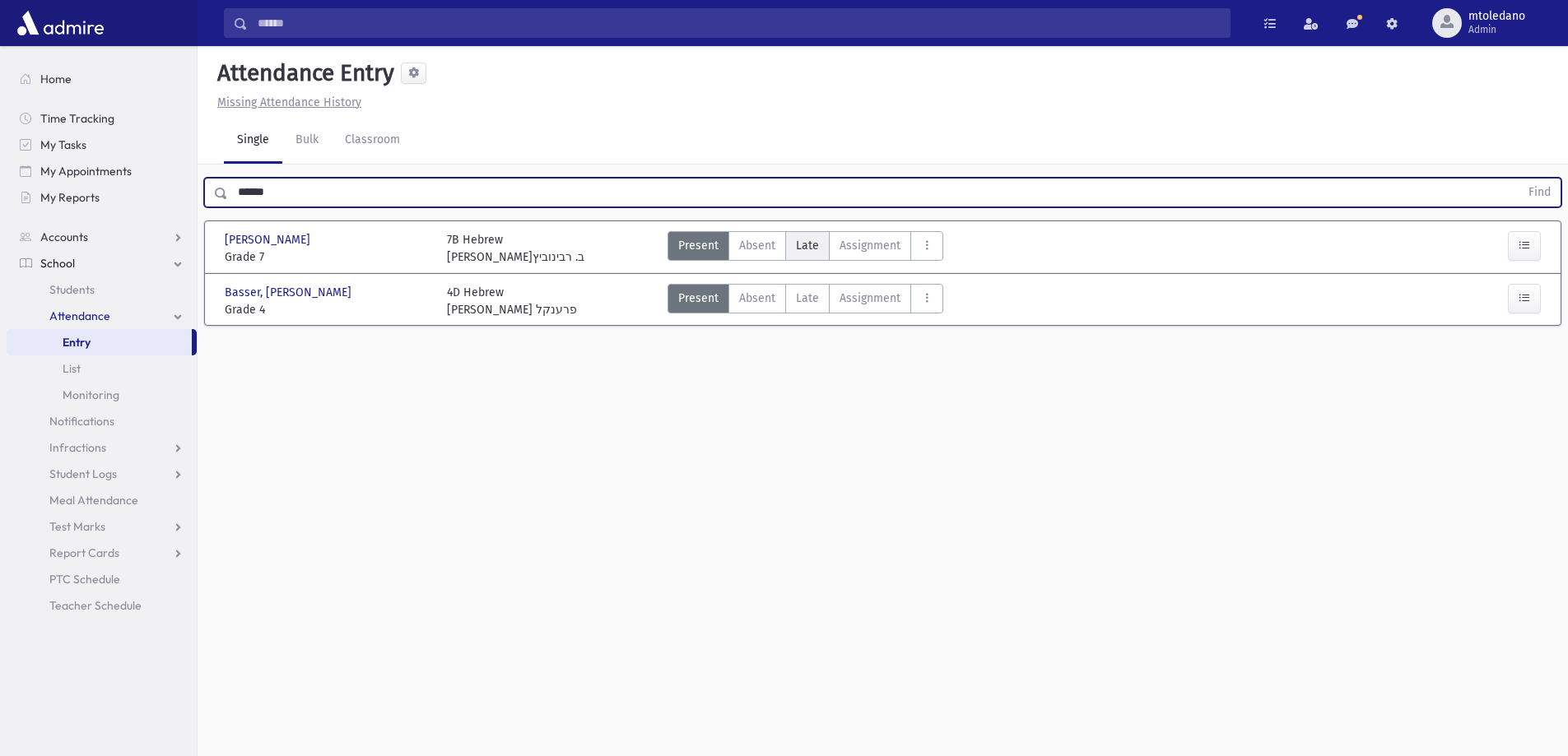
click at [813, 246] on span "Late" at bounding box center [807, 245] width 23 height 17
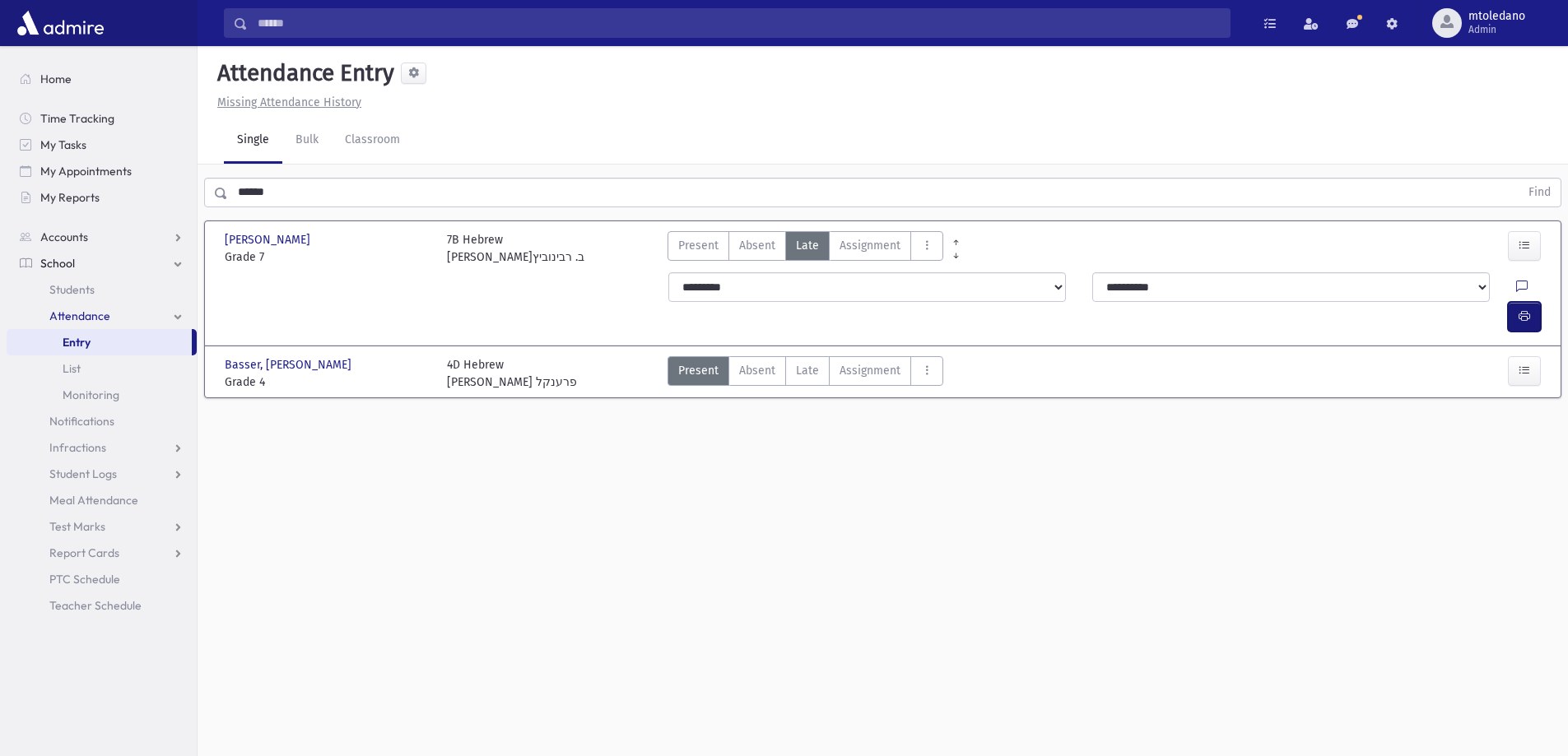
click at [1519, 302] on button "button" at bounding box center [1524, 316] width 33 height 30
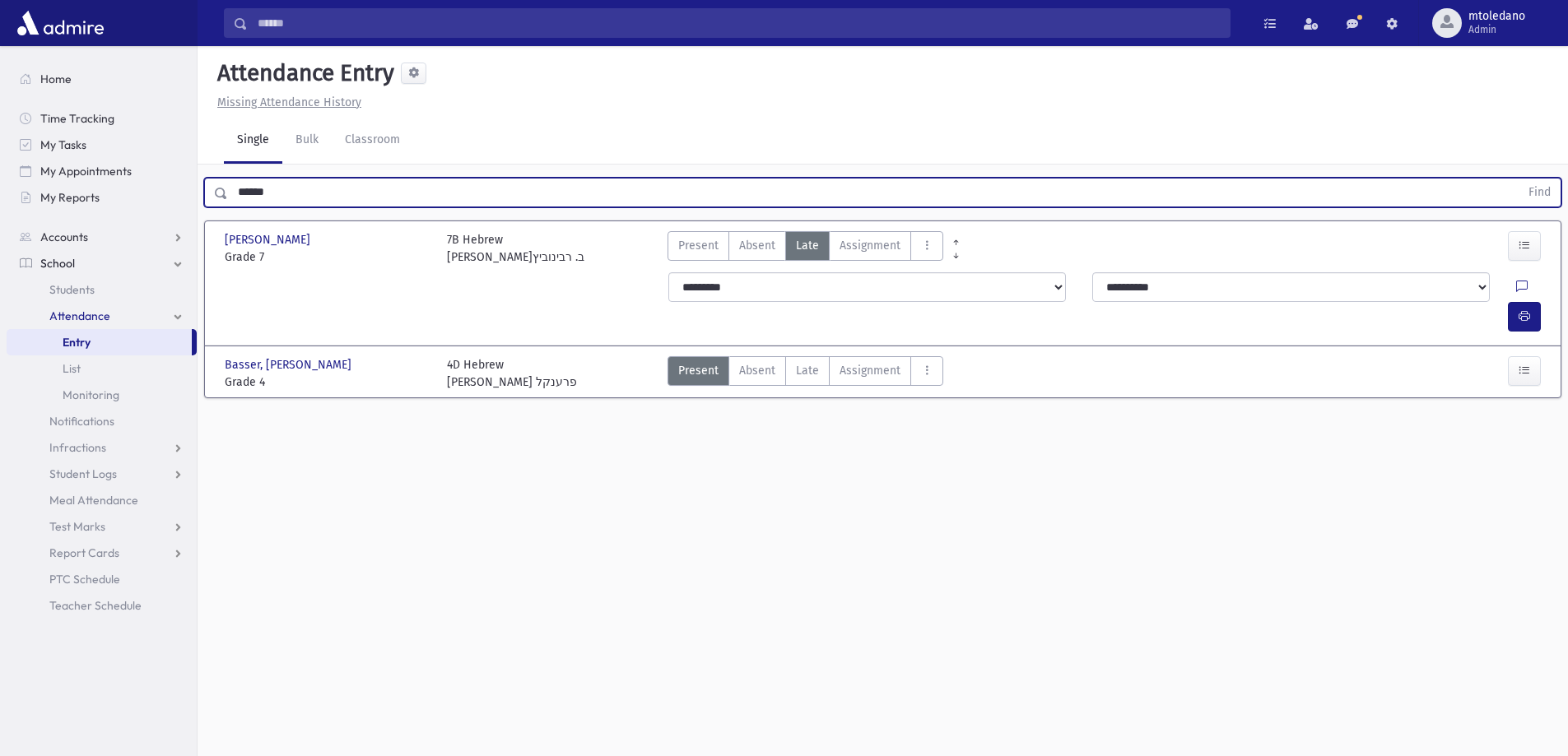
drag, startPoint x: 297, startPoint y: 185, endPoint x: -38, endPoint y: 145, distance: 337.4
click at [0, 145] on html "Search Results All Accounts Students" at bounding box center [784, 378] width 1568 height 756
click at [1518, 179] on button "Find" at bounding box center [1539, 192] width 42 height 28
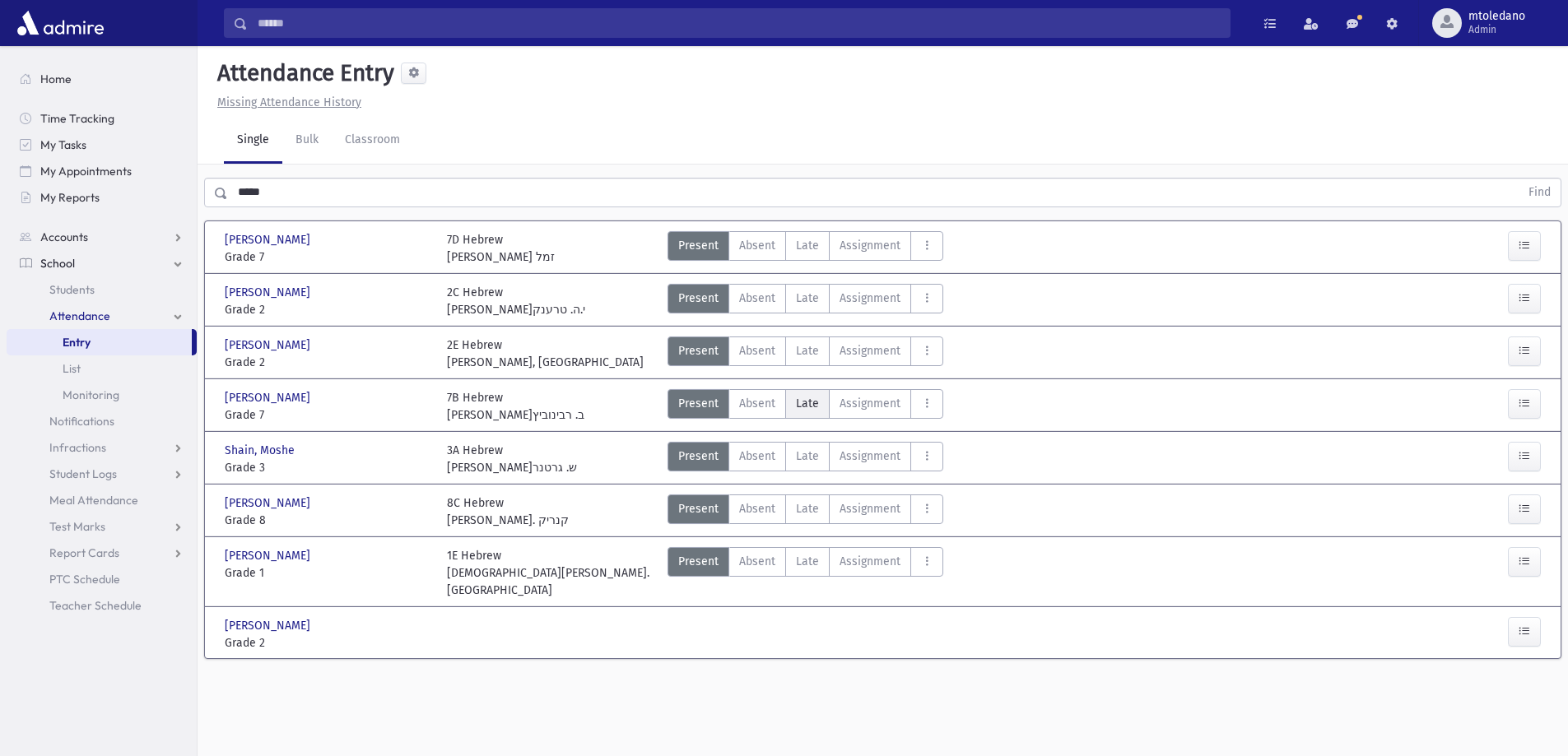
click at [809, 406] on span "Late" at bounding box center [807, 403] width 23 height 17
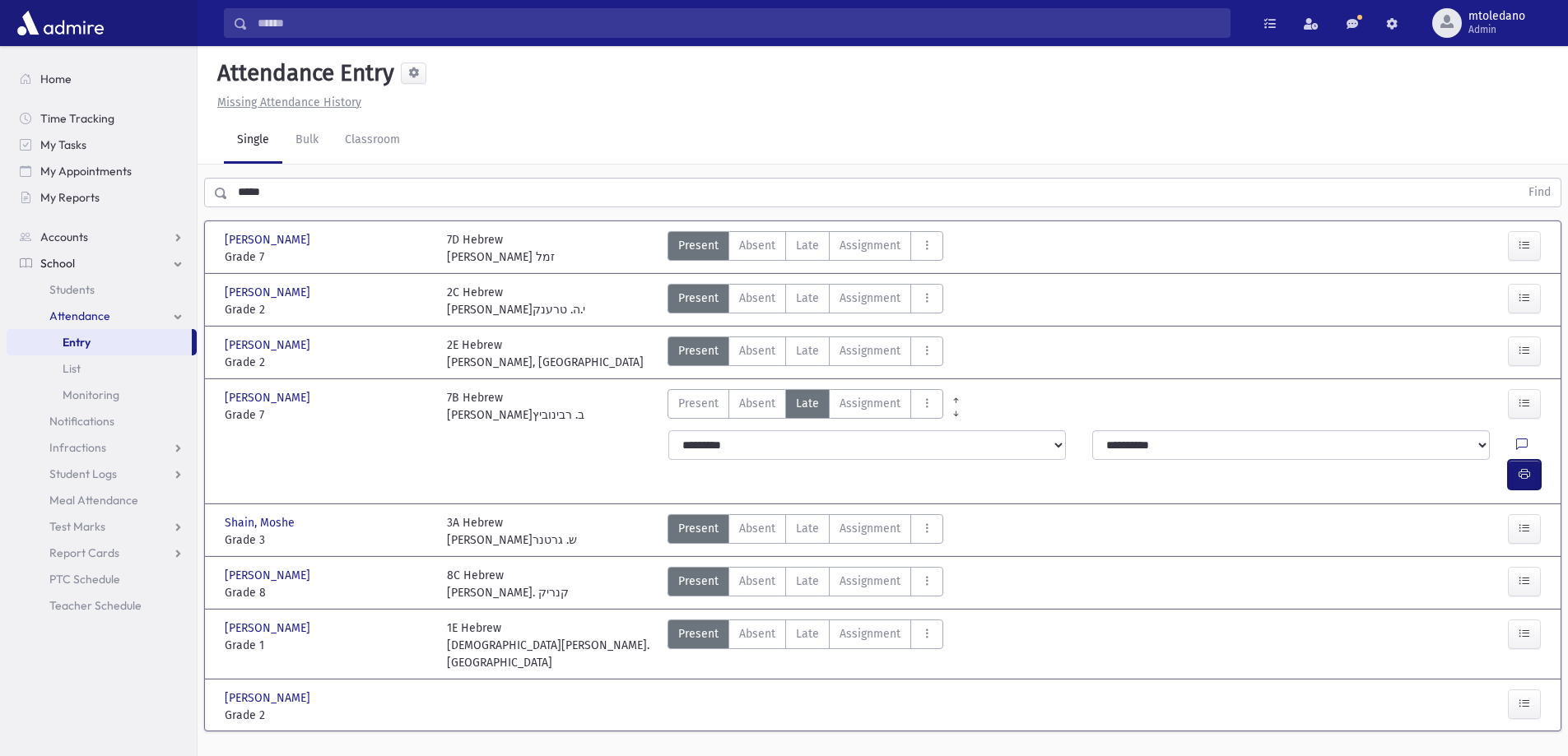
click at [1524, 460] on button "button" at bounding box center [1524, 474] width 33 height 30
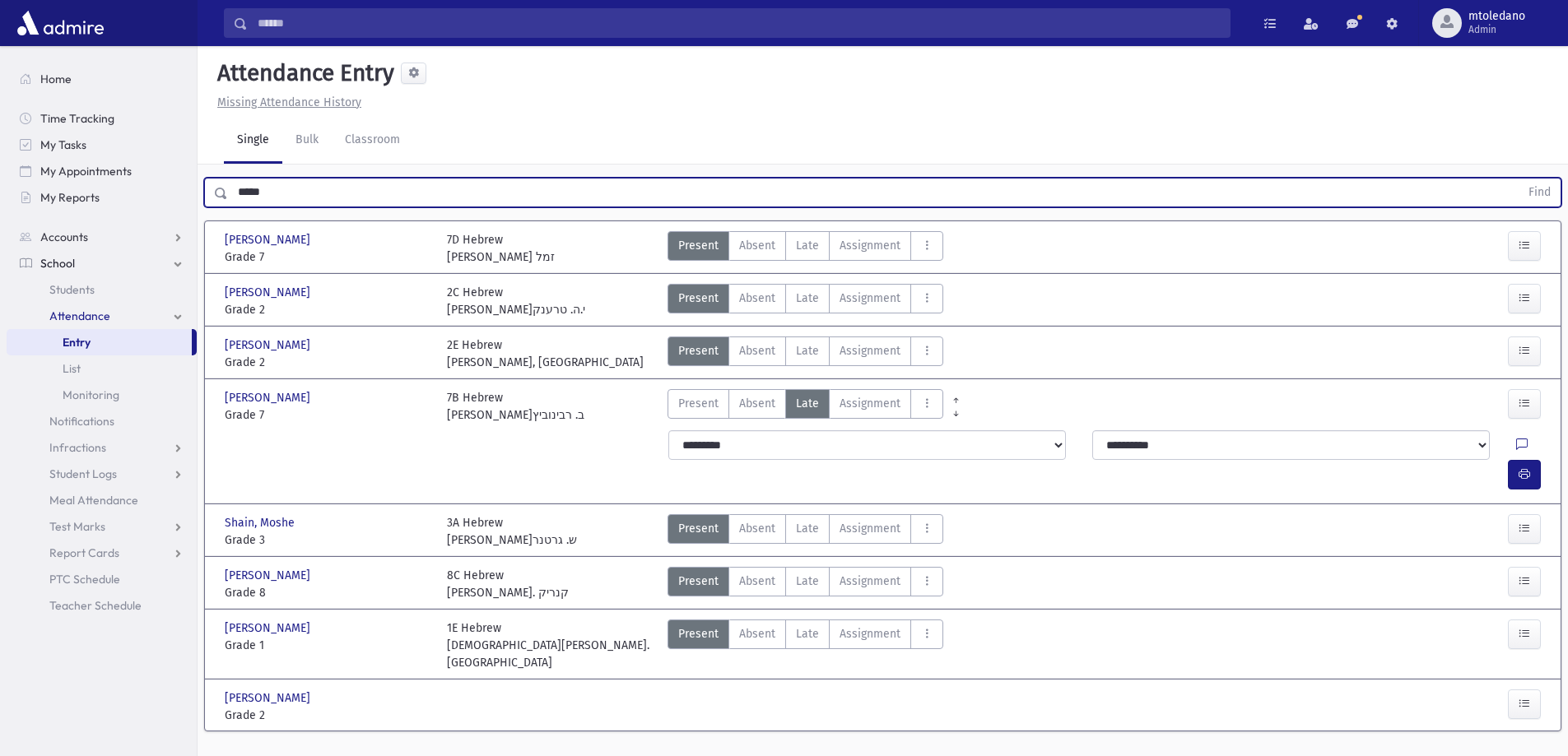
drag, startPoint x: 303, startPoint y: 195, endPoint x: -118, endPoint y: 190, distance: 421.0
click at [0, 190] on html "Search Results All Accounts Students" at bounding box center [784, 378] width 1568 height 756
click at [1518, 179] on button "Find" at bounding box center [1539, 192] width 42 height 28
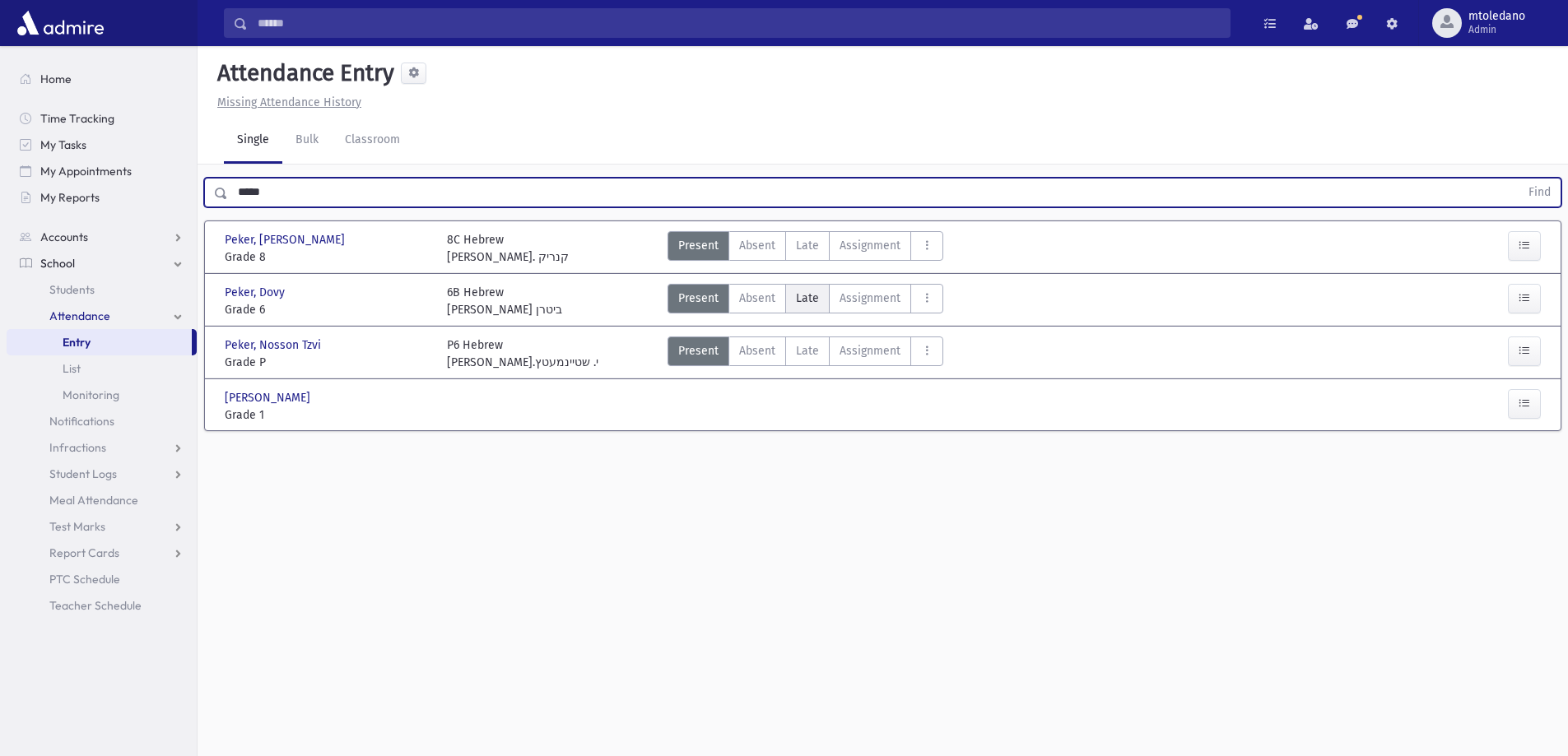
click at [805, 303] on span "Late" at bounding box center [807, 298] width 23 height 17
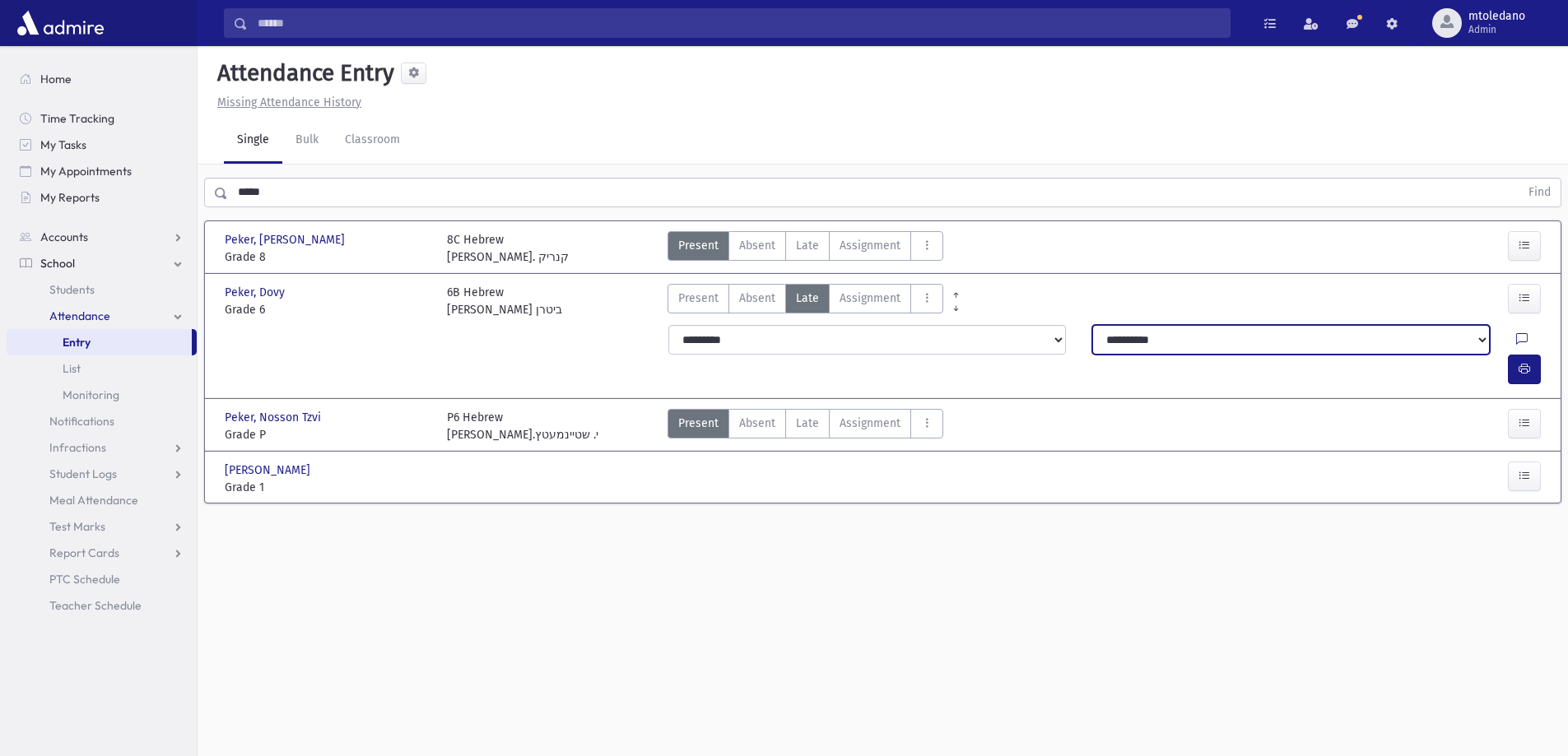
click at [1208, 347] on select "**********" at bounding box center [1290, 339] width 397 height 30
click at [1092, 325] on select "**********" at bounding box center [1290, 339] width 397 height 30
click at [1516, 339] on div at bounding box center [1531, 339] width 32 height 30
click at [1520, 362] on span "button" at bounding box center [1524, 369] width 11 height 14
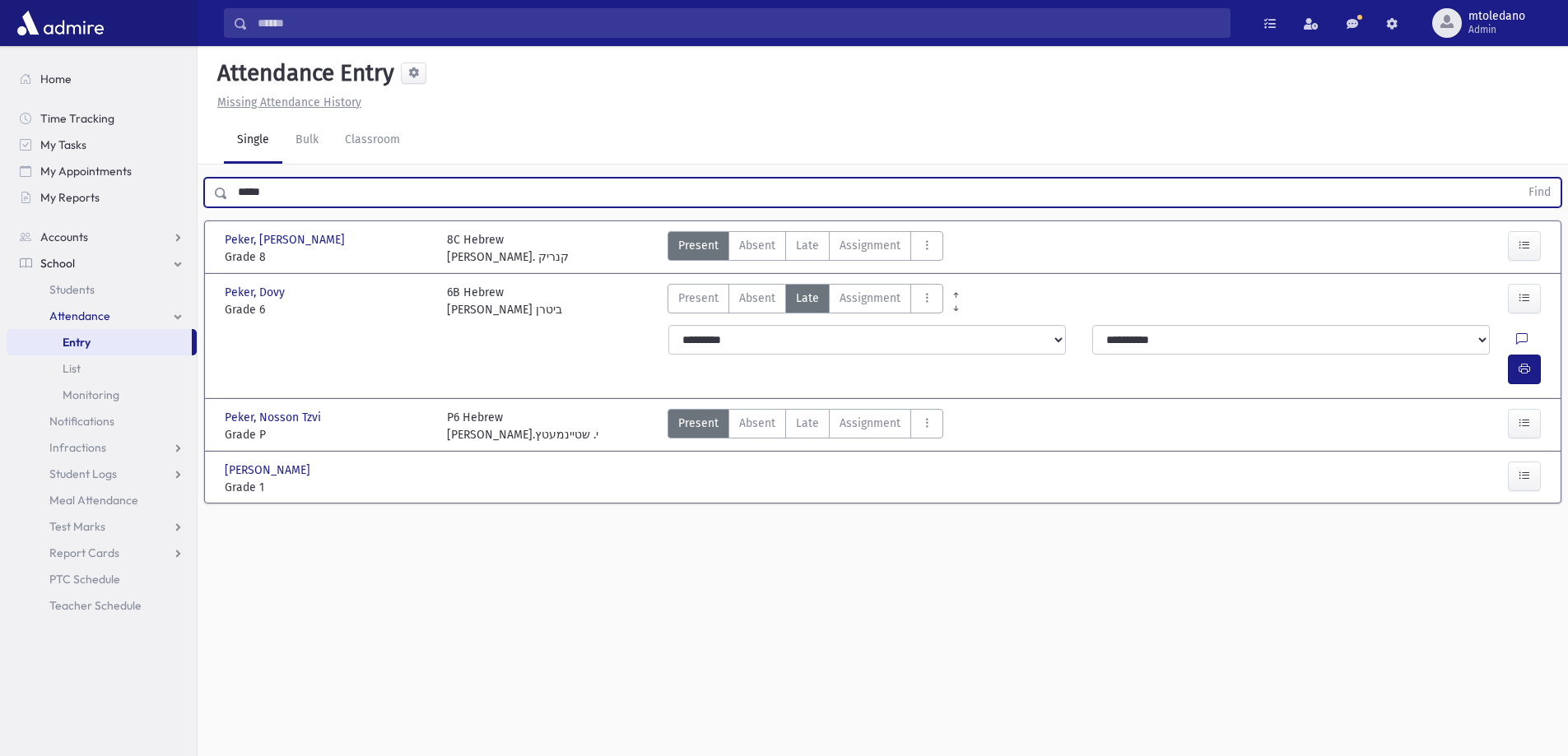
drag, startPoint x: 284, startPoint y: 188, endPoint x: 0, endPoint y: 186, distance: 284.0
click at [41, 190] on div "Search Results All Accounts" at bounding box center [784, 396] width 1568 height 793
click at [1518, 179] on button "Find" at bounding box center [1539, 192] width 42 height 28
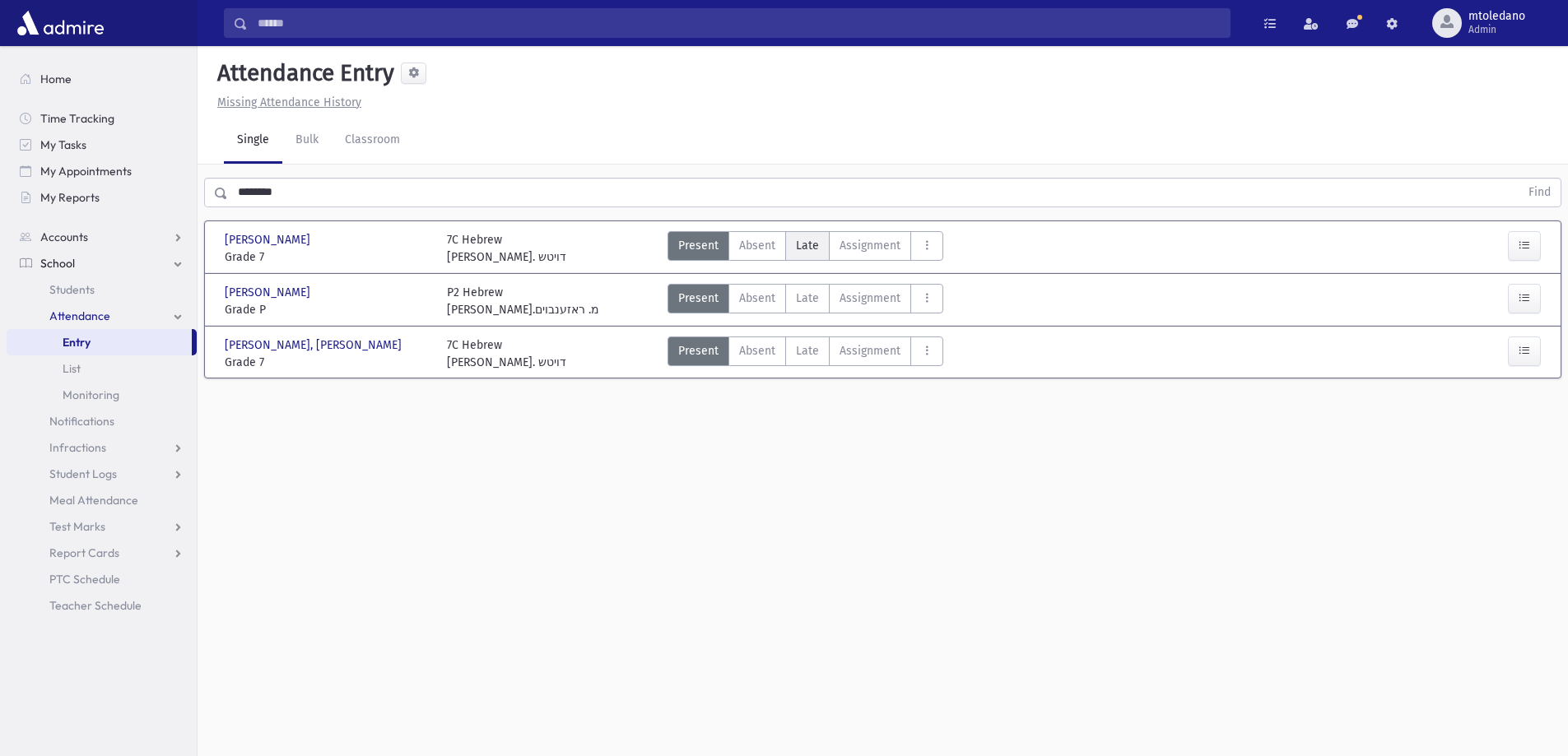
click at [821, 242] on label "Late Late" at bounding box center [807, 246] width 44 height 30
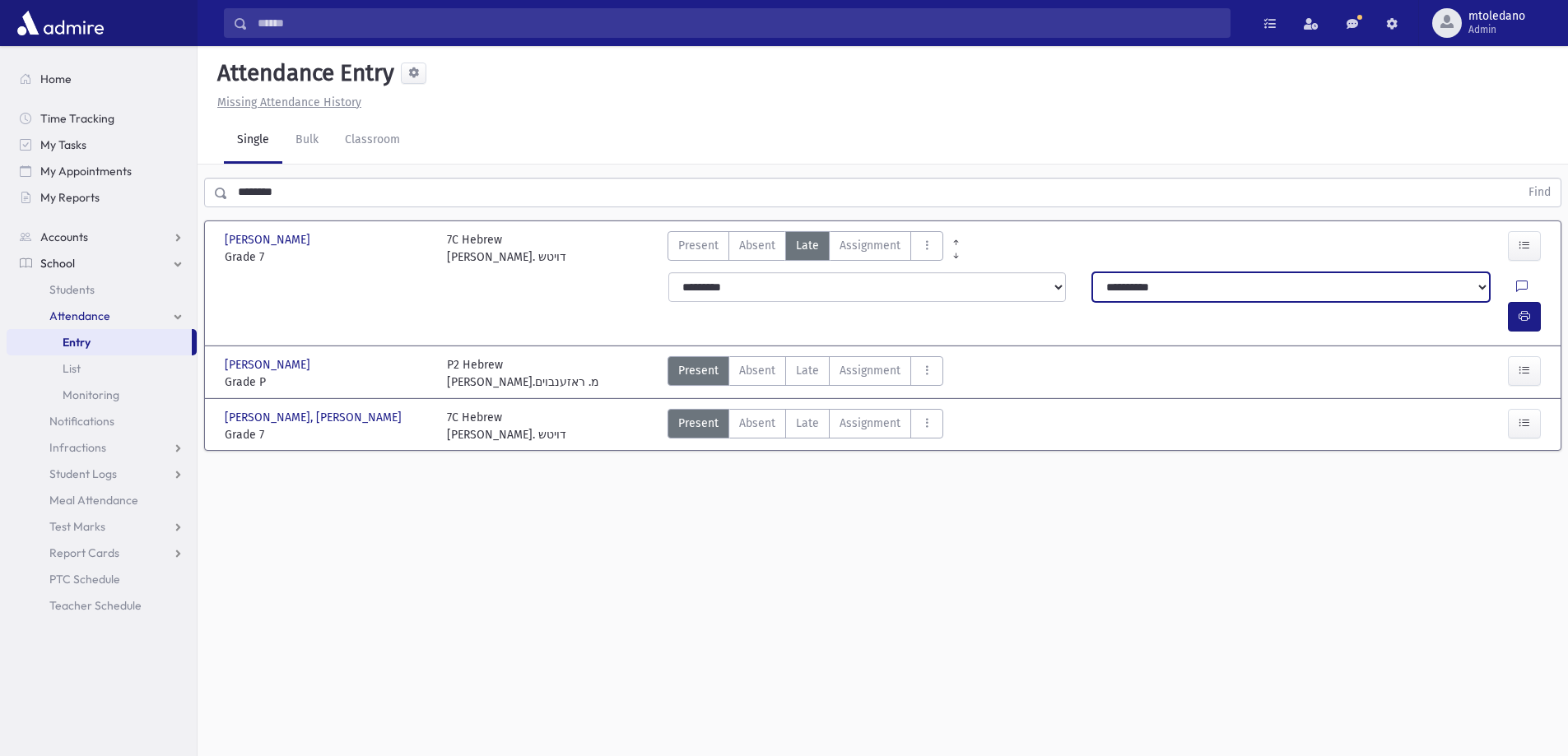
click at [1156, 287] on select "**********" at bounding box center [1290, 287] width 397 height 30
click at [1092, 273] on select "**********" at bounding box center [1290, 287] width 397 height 30
click at [1524, 309] on icon "button" at bounding box center [1524, 316] width 11 height 14
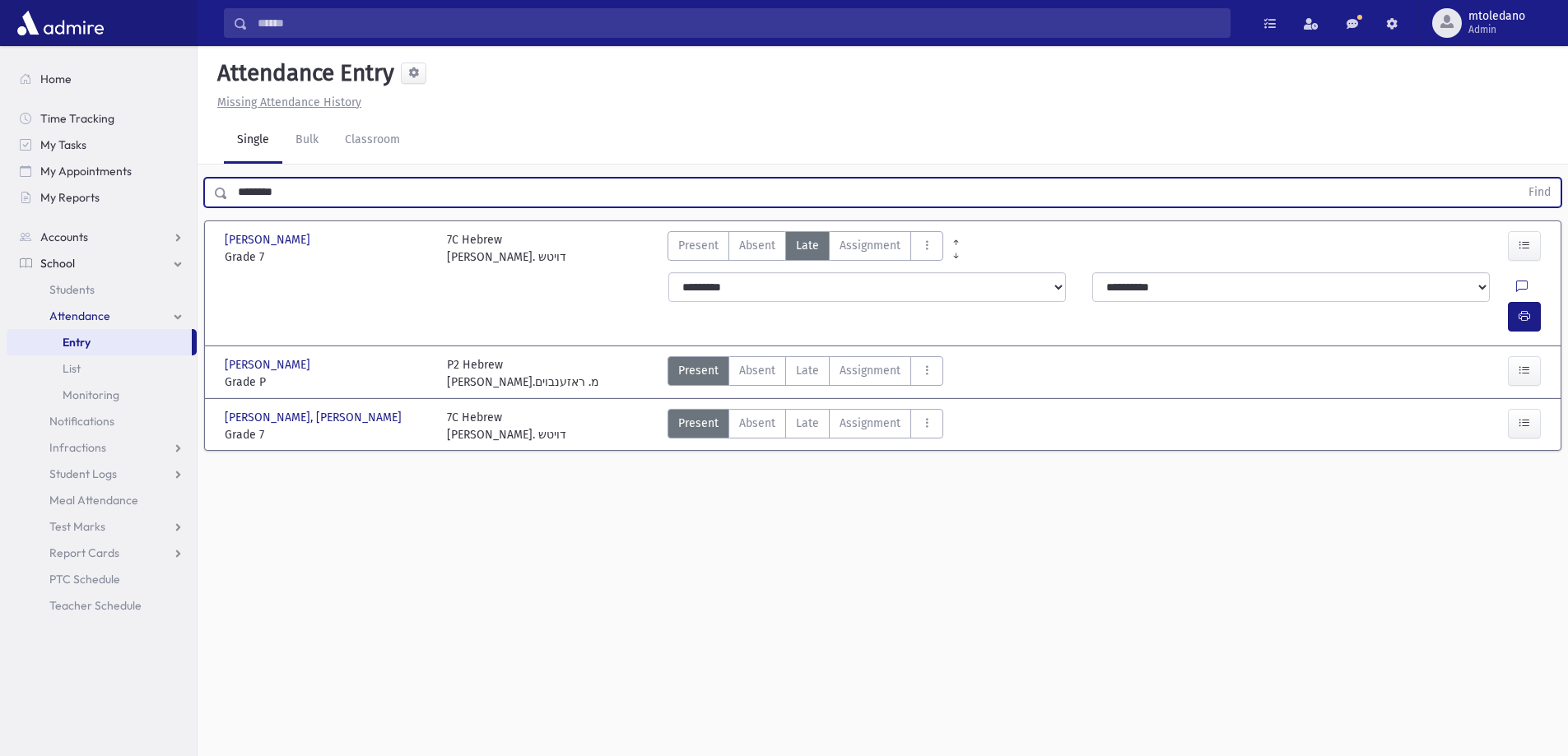
drag, startPoint x: 351, startPoint y: 202, endPoint x: 116, endPoint y: 211, distance: 235.2
click at [116, 211] on div "Search Results All Accounts" at bounding box center [784, 396] width 1568 height 793
click at [1518, 179] on button "Find" at bounding box center [1539, 192] width 42 height 28
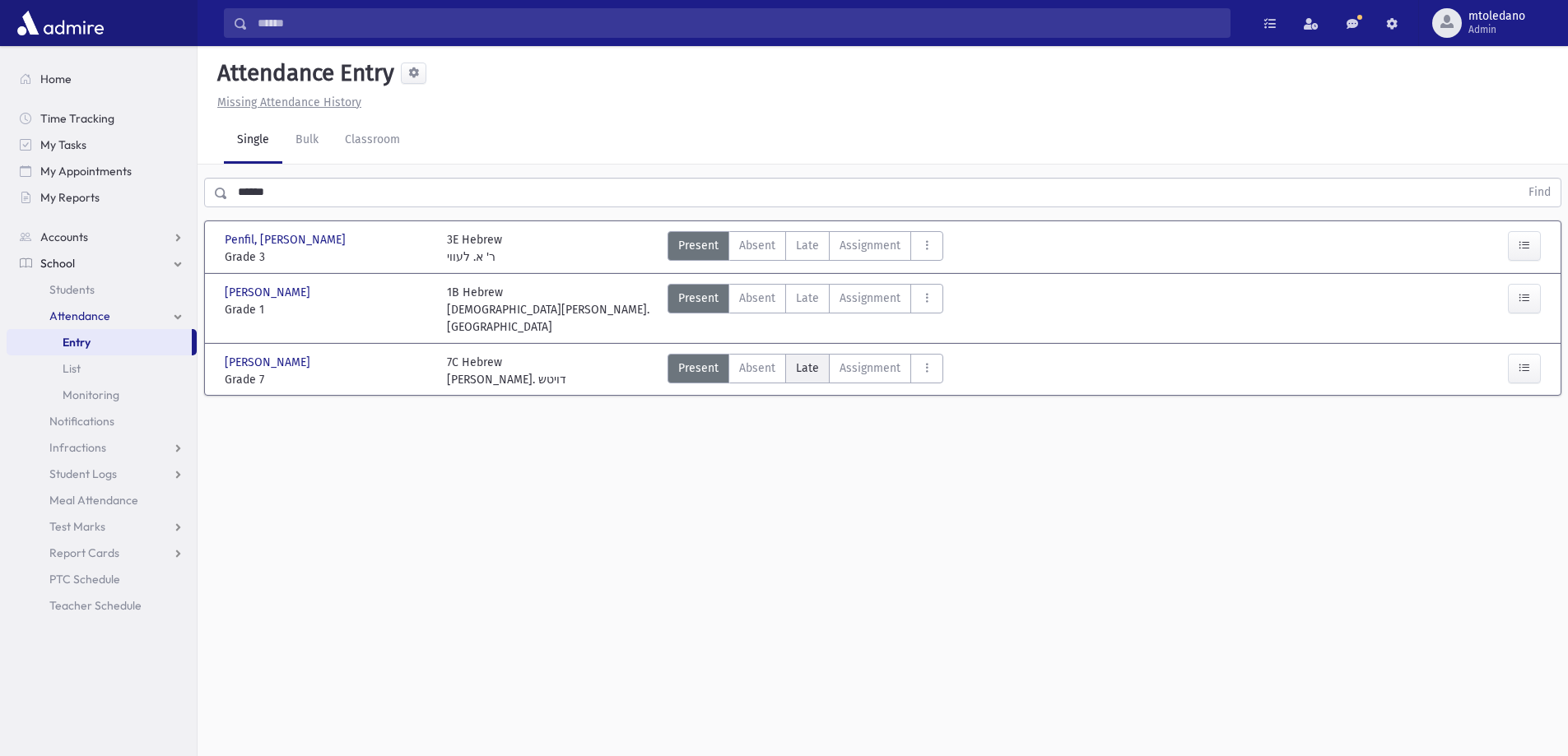
click at [809, 360] on span "Late" at bounding box center [807, 368] width 23 height 17
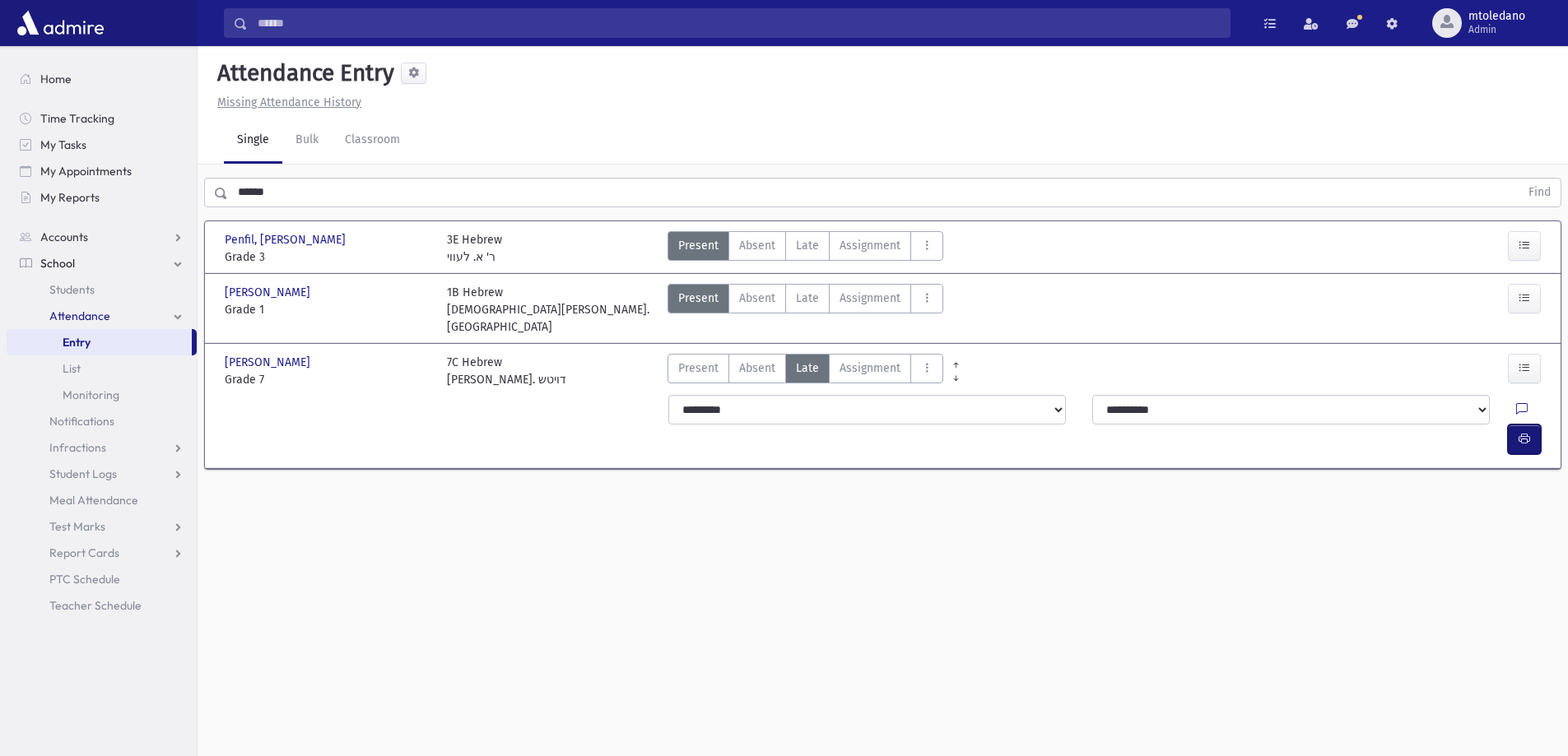
click at [1524, 432] on icon "button" at bounding box center [1524, 439] width 11 height 14
drag, startPoint x: 297, startPoint y: 196, endPoint x: 73, endPoint y: 230, distance: 226.6
click at [73, 230] on div "Search Results All Accounts" at bounding box center [784, 396] width 1568 height 793
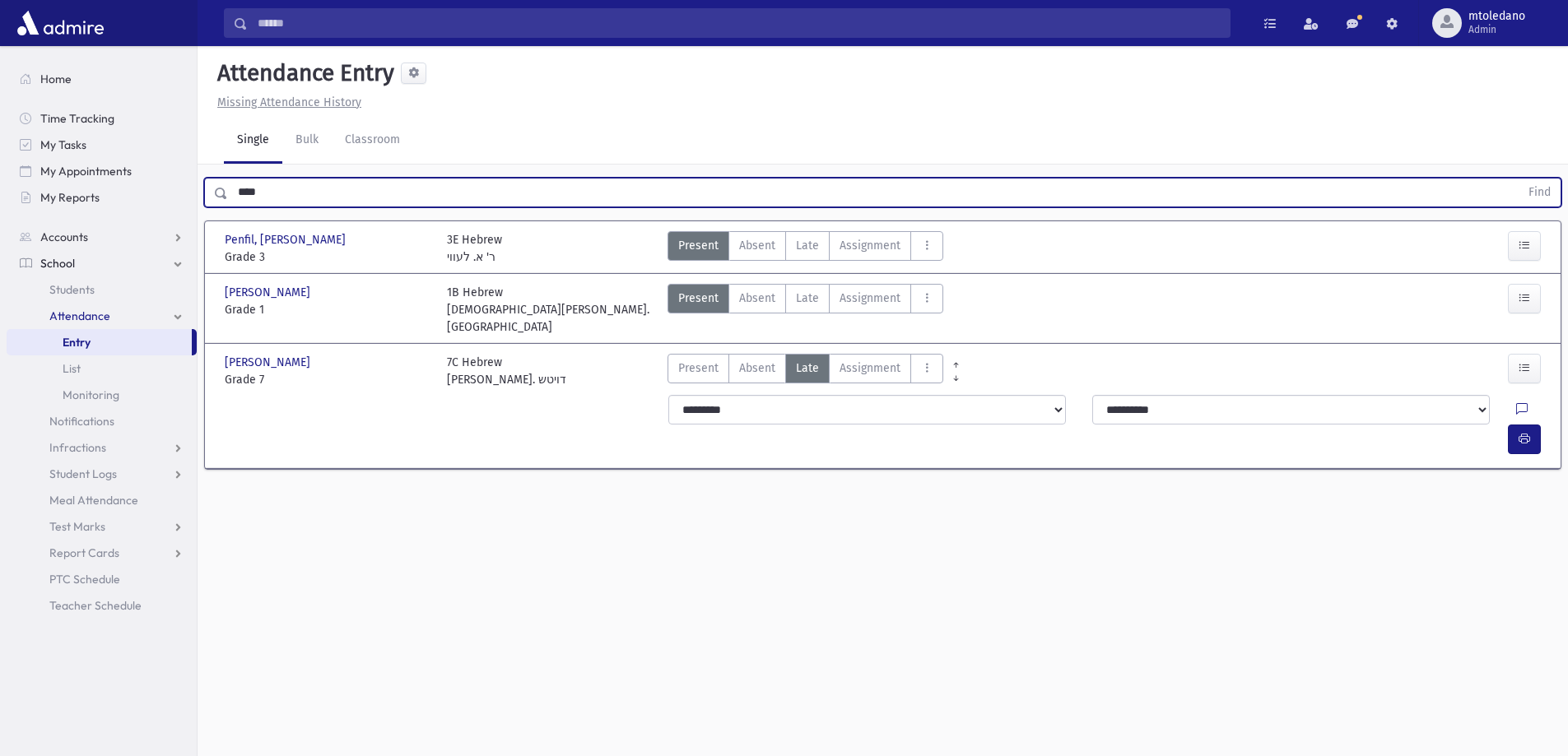
type input "****"
click at [1518, 179] on button "Find" at bounding box center [1539, 192] width 42 height 28
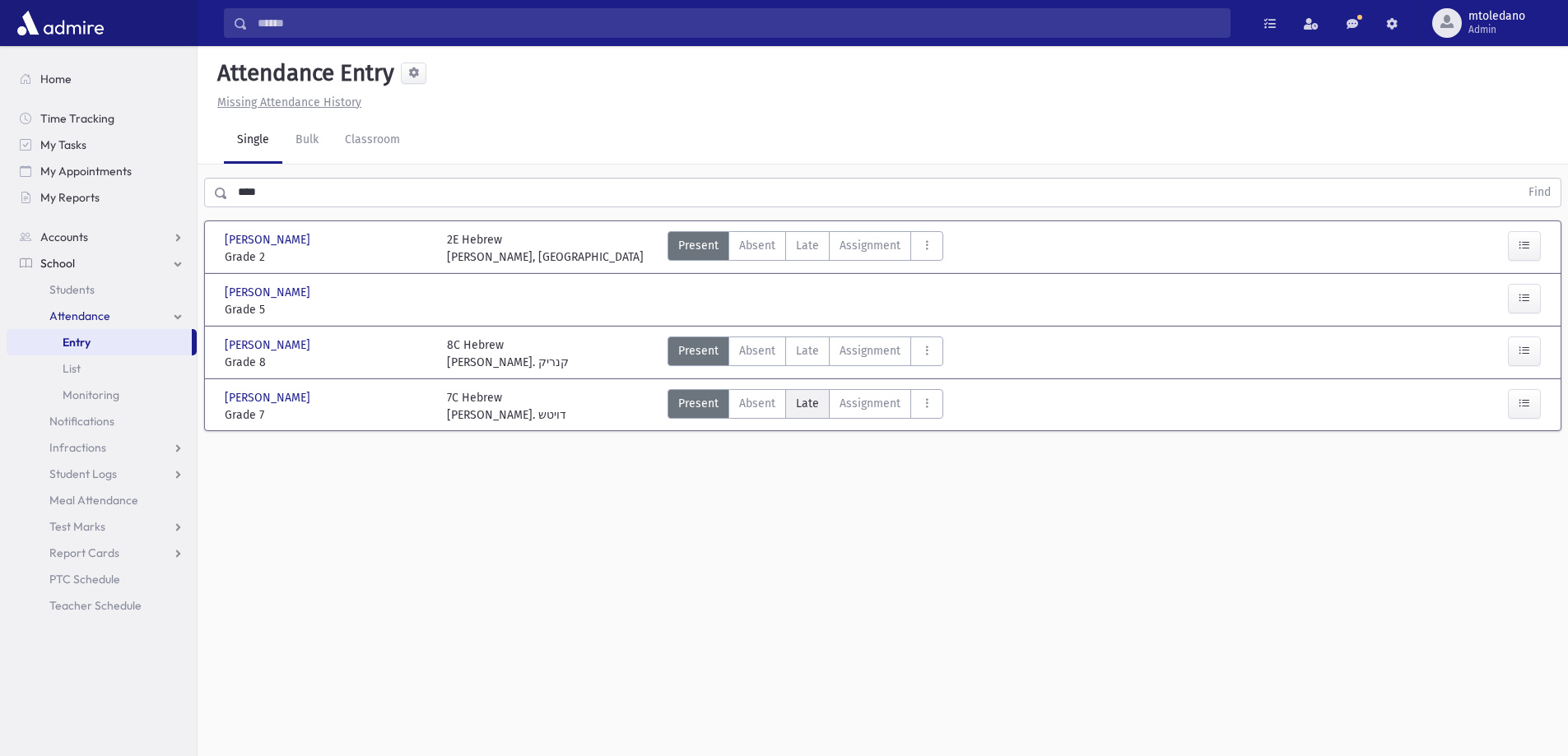
click at [801, 396] on span "Late" at bounding box center [807, 403] width 23 height 17
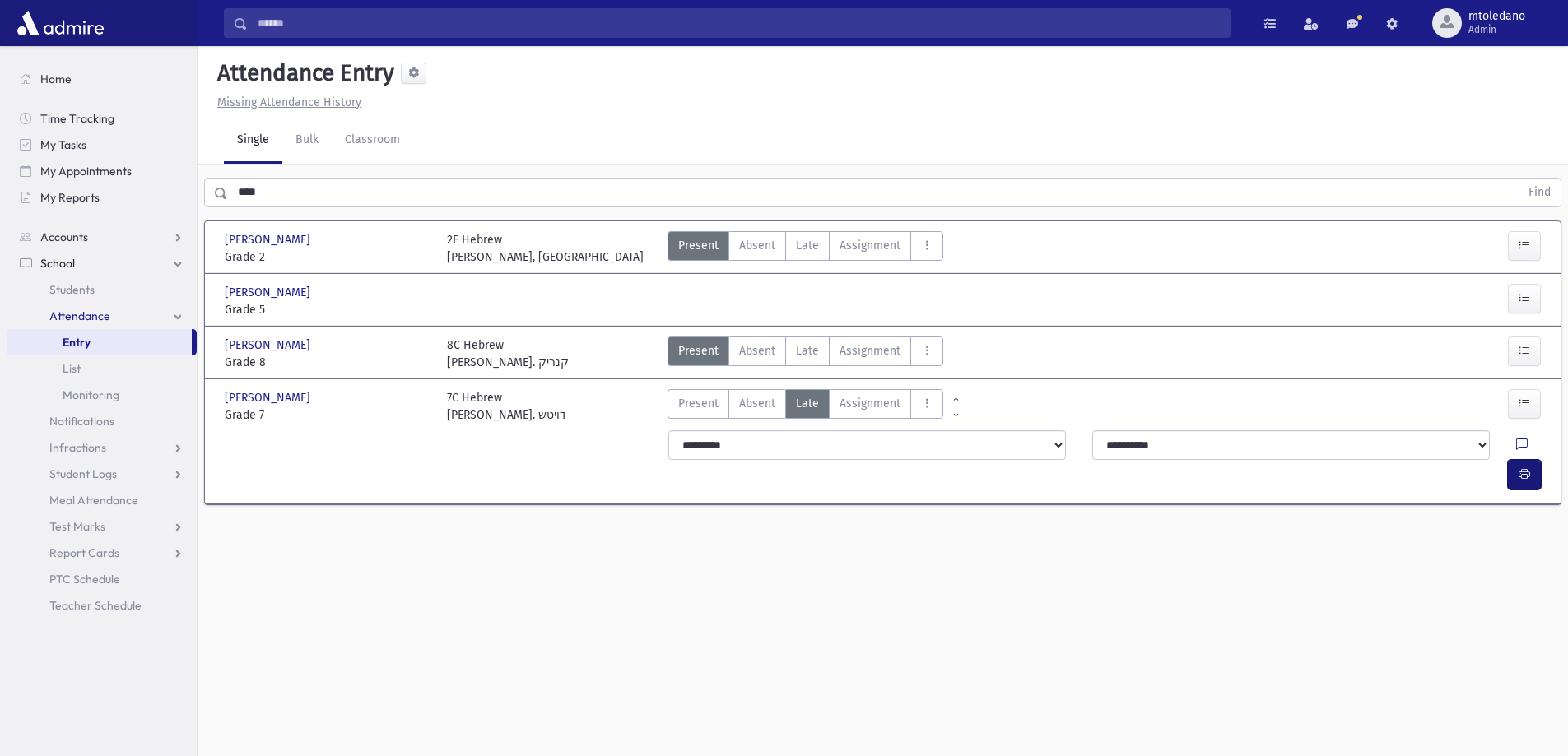
click at [1527, 467] on icon "button" at bounding box center [1524, 474] width 11 height 14
